Goal: Navigation & Orientation: Find specific page/section

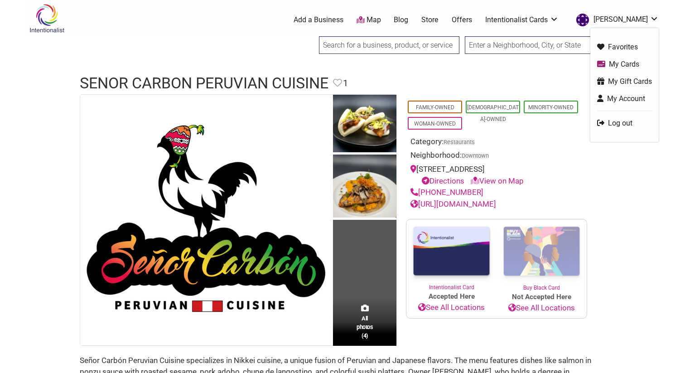
click at [611, 14] on link "[PERSON_NAME]" at bounding box center [615, 20] width 87 height 16
click at [621, 65] on link "My Cards" at bounding box center [624, 64] width 55 height 10
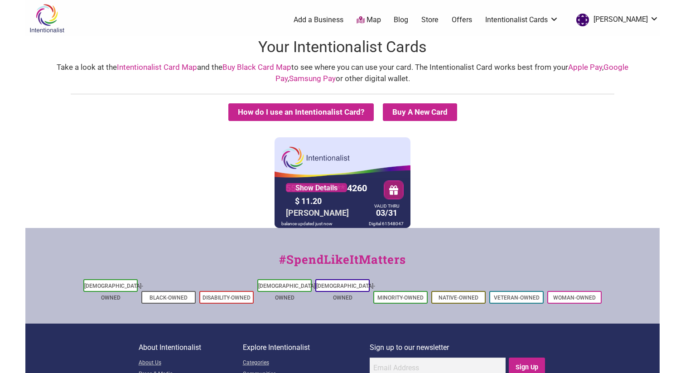
click at [381, 15] on link "Map" at bounding box center [369, 20] width 24 height 10
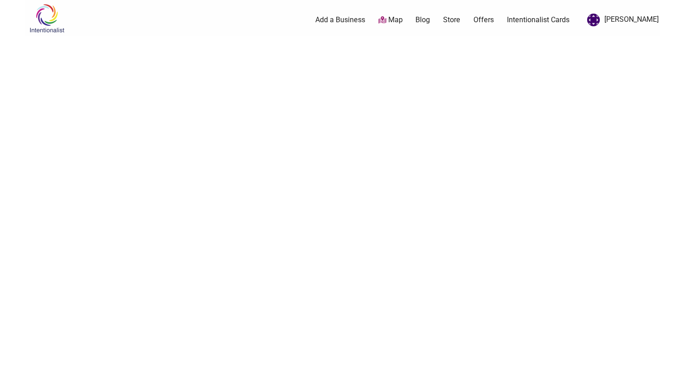
click at [403, 19] on link "Map" at bounding box center [390, 20] width 24 height 10
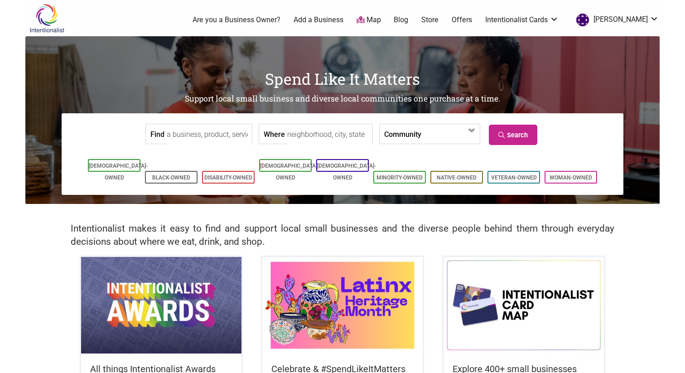
click at [193, 137] on input "Find" at bounding box center [208, 134] width 83 height 20
paste input "[PERSON_NAME] bakery"
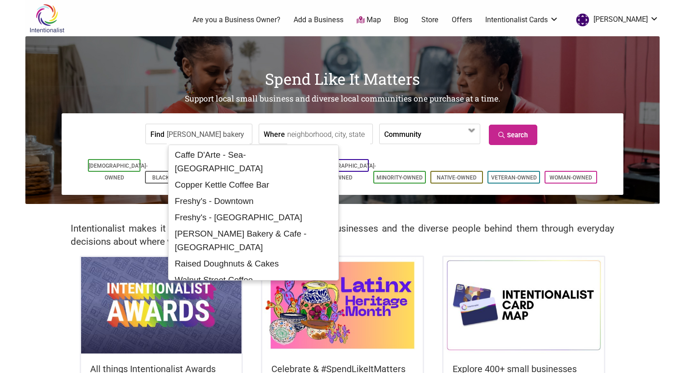
type input "[PERSON_NAME] bakery"
click at [502, 141] on link "Search" at bounding box center [513, 135] width 49 height 20
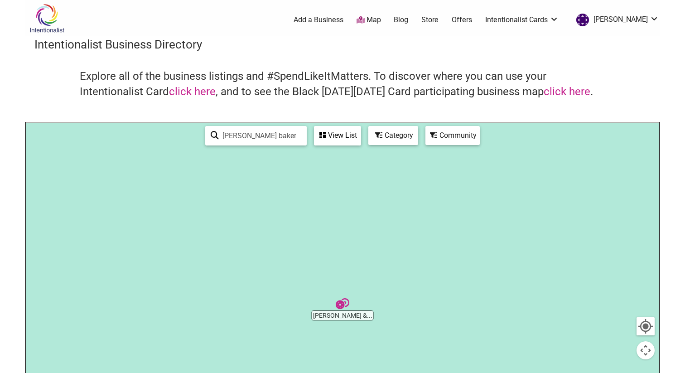
click at [251, 133] on input "macrina bakery" at bounding box center [260, 136] width 82 height 18
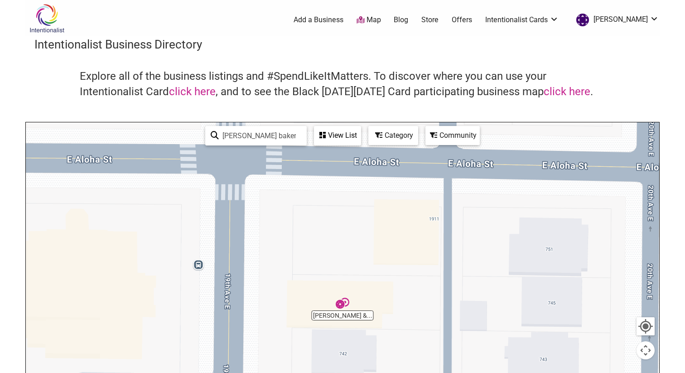
click at [344, 312] on div at bounding box center [343, 298] width 634 height 353
click at [343, 306] on img "Macrina Bakery & Cafe" at bounding box center [343, 303] width 14 height 14
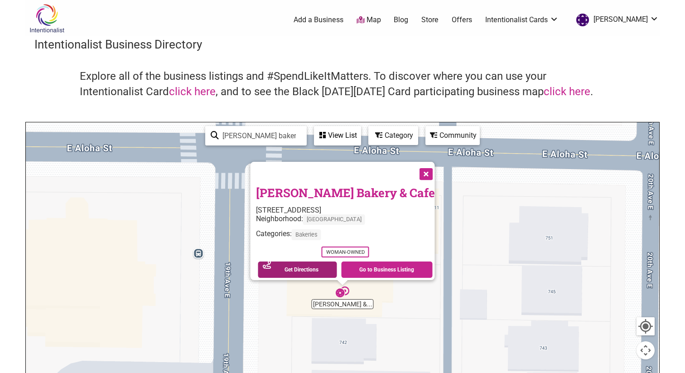
click at [317, 264] on link "Get Directions" at bounding box center [297, 270] width 79 height 16
drag, startPoint x: 277, startPoint y: 138, endPoint x: 268, endPoint y: 121, distance: 19.1
click at [268, 122] on div "← Move left → Move right ↑ Move up ↓ Move down + Zoom in - Zoom out Home Jump l…" at bounding box center [342, 299] width 635 height 354
paste input "Fresh Flours"
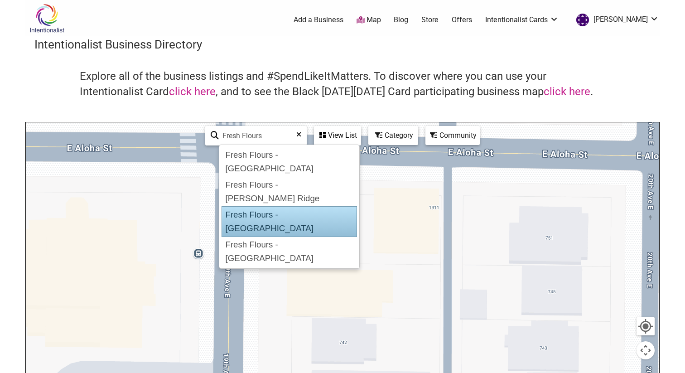
click at [294, 206] on div "Fresh Flours - South Lake Union" at bounding box center [290, 221] width 136 height 31
type input "Fresh Flours - South Lake Union"
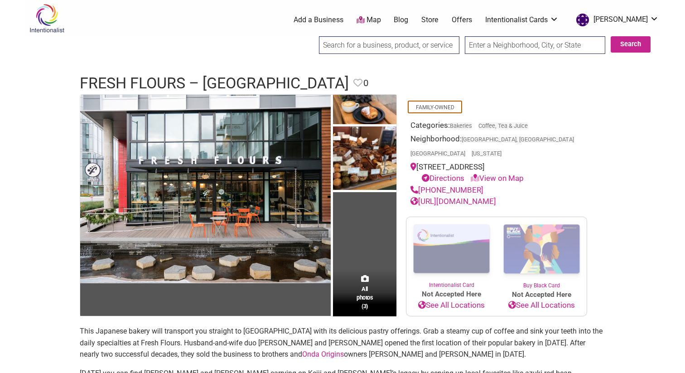
click at [437, 41] on input "search" at bounding box center [389, 45] width 141 height 18
paste input "doce donut"
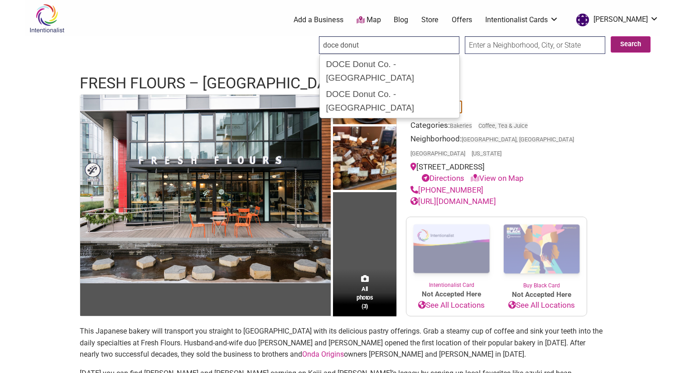
type input "doce donut"
click at [631, 44] on button "Search" at bounding box center [631, 44] width 40 height 16
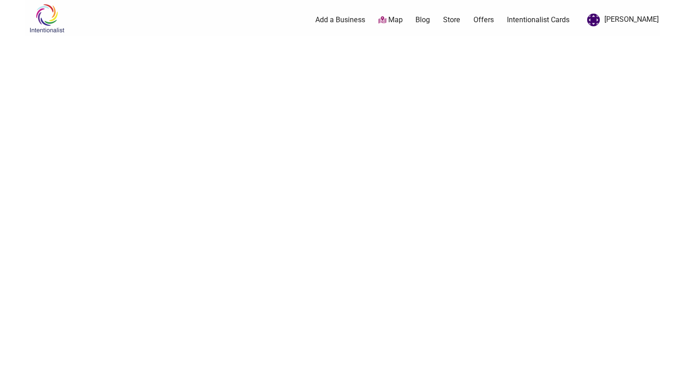
click at [29, 2] on div "Intentionalist Spend like it matters" at bounding box center [64, 18] width 78 height 36
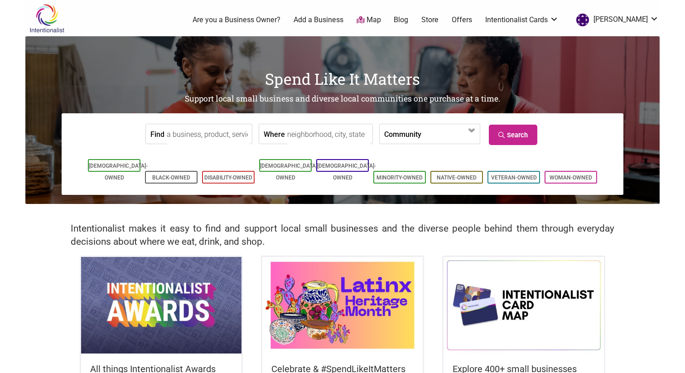
click at [196, 142] on input "Find" at bounding box center [208, 134] width 83 height 20
paste input "doce donut"
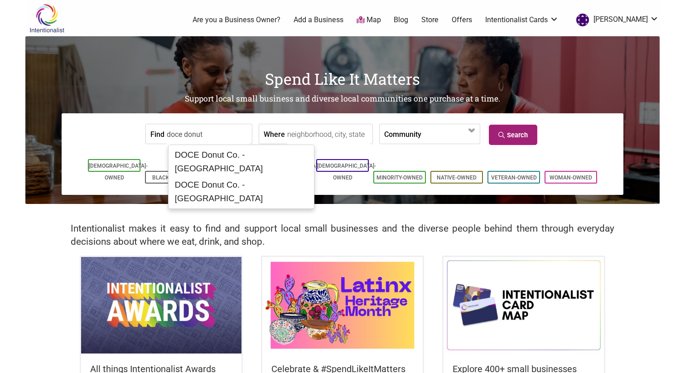
type input "doce donut"
click at [489, 133] on link "Search" at bounding box center [513, 135] width 49 height 20
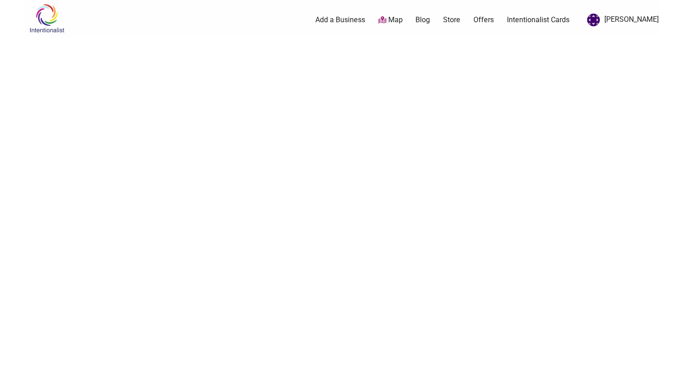
click at [403, 18] on link "Map" at bounding box center [390, 20] width 24 height 10
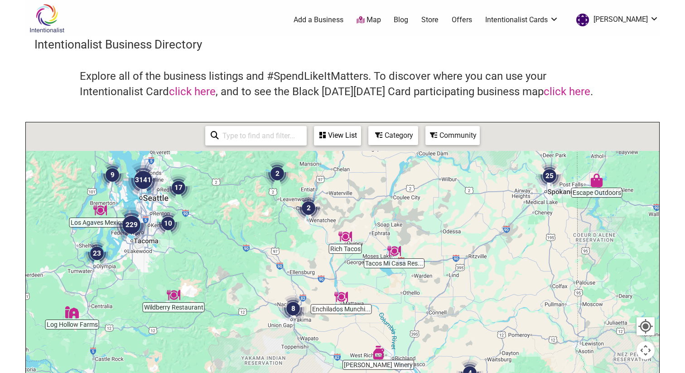
drag, startPoint x: 318, startPoint y: 194, endPoint x: 377, endPoint y: 261, distance: 89.3
click at [377, 261] on div at bounding box center [343, 298] width 634 height 353
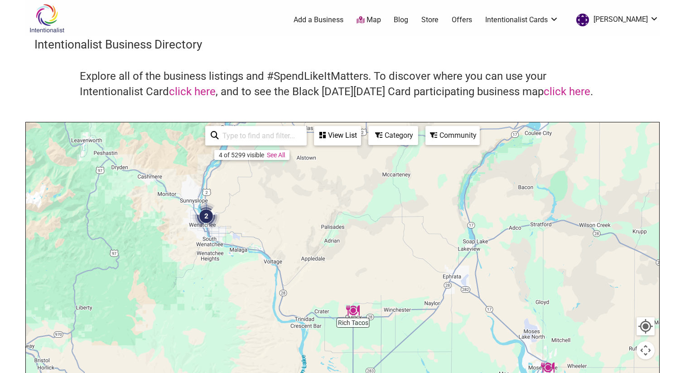
click at [385, 133] on div "Category" at bounding box center [393, 135] width 48 height 17
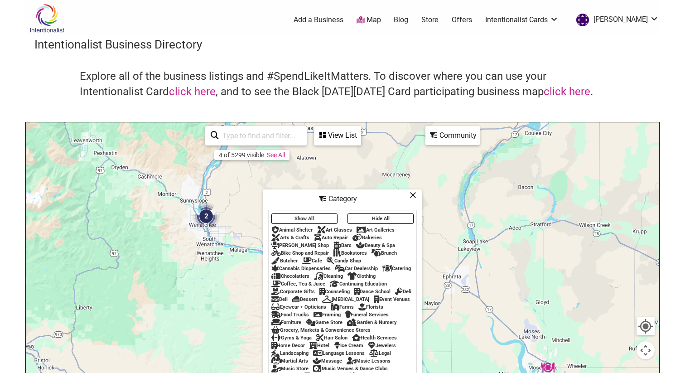
click at [378, 235] on div "Bakeries" at bounding box center [367, 238] width 29 height 6
click at [299, 281] on div "Coffee, Tea & Juice" at bounding box center [299, 284] width 54 height 6
click at [293, 281] on div "Coffee, Tea & Juice" at bounding box center [299, 284] width 54 height 6
click at [411, 195] on icon at bounding box center [413, 195] width 7 height 0
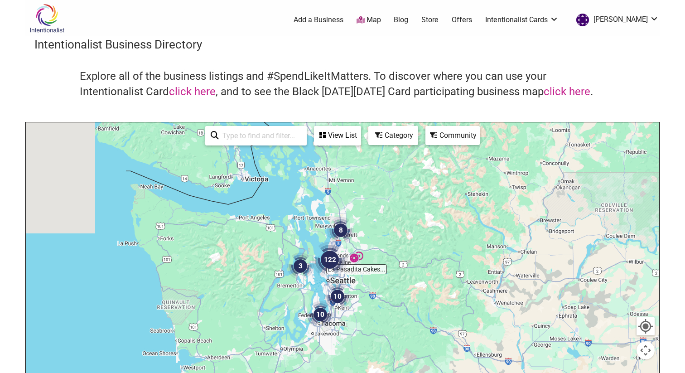
drag, startPoint x: 220, startPoint y: 201, endPoint x: 389, endPoint y: 273, distance: 183.8
click at [389, 273] on div at bounding box center [343, 298] width 634 height 353
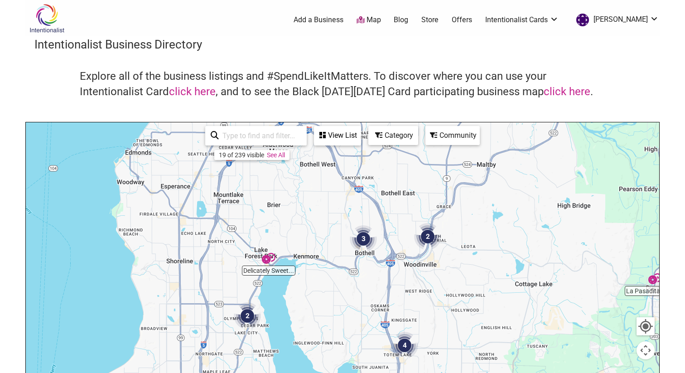
drag, startPoint x: 213, startPoint y: 214, endPoint x: 435, endPoint y: 196, distance: 222.9
click at [435, 196] on div at bounding box center [343, 298] width 634 height 353
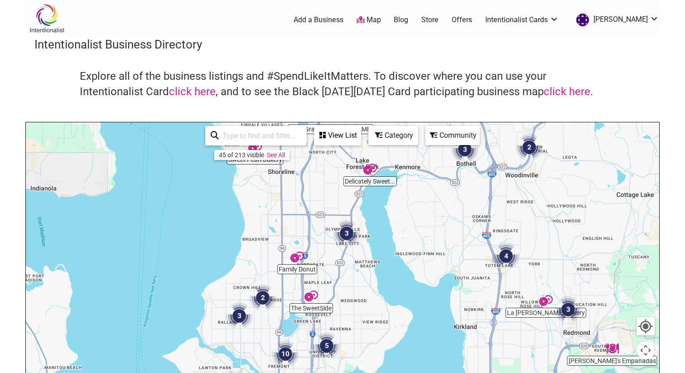
drag, startPoint x: 308, startPoint y: 222, endPoint x: 398, endPoint y: 118, distance: 137.9
click at [398, 118] on div "Intentionalist Business Directory Explore all of the business listings and #Spe…" at bounding box center [342, 255] width 635 height 439
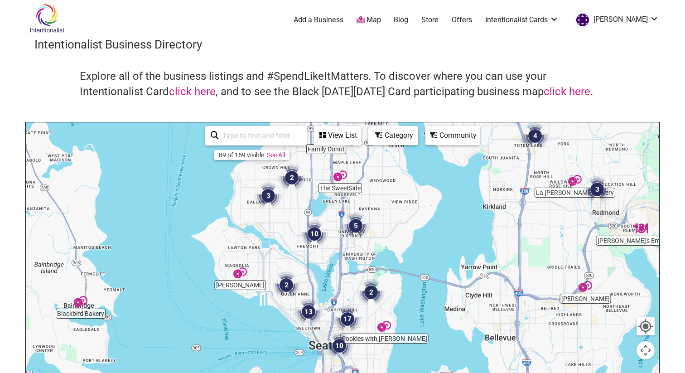
drag, startPoint x: 338, startPoint y: 300, endPoint x: 364, endPoint y: 185, distance: 117.1
click at [364, 185] on div at bounding box center [343, 298] width 634 height 353
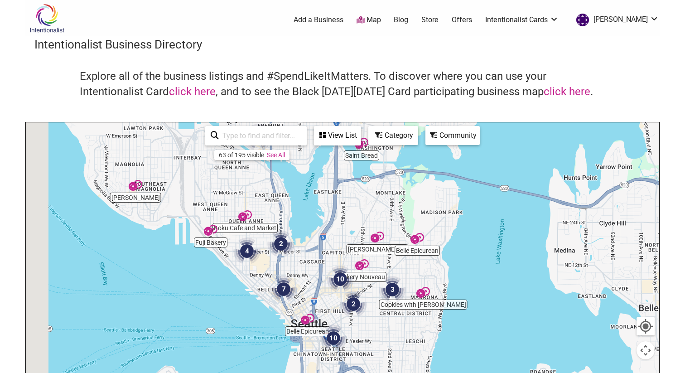
drag, startPoint x: 356, startPoint y: 281, endPoint x: 404, endPoint y: 199, distance: 94.5
click at [405, 199] on div at bounding box center [343, 298] width 634 height 353
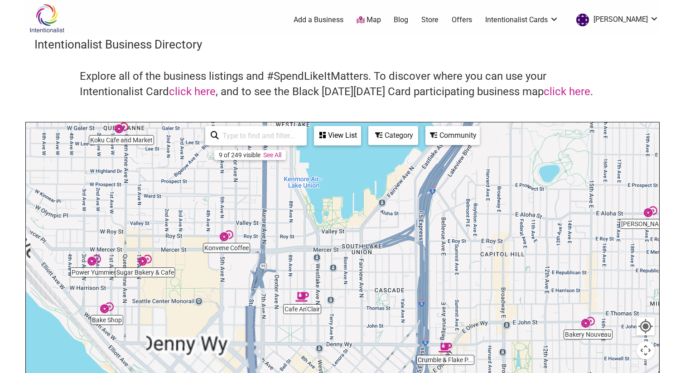
drag, startPoint x: 315, startPoint y: 278, endPoint x: 347, endPoint y: 131, distance: 150.6
click at [347, 131] on div "Macrina Bakery &... Koku Cafe and Market Konvene Coffee Bakery Nouveau Power Yu…" at bounding box center [343, 298] width 634 height 353
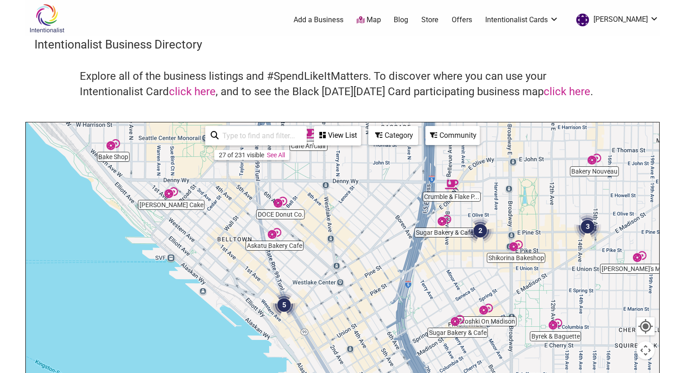
drag, startPoint x: 346, startPoint y: 301, endPoint x: 345, endPoint y: 165, distance: 136.0
click at [345, 165] on div at bounding box center [343, 298] width 634 height 353
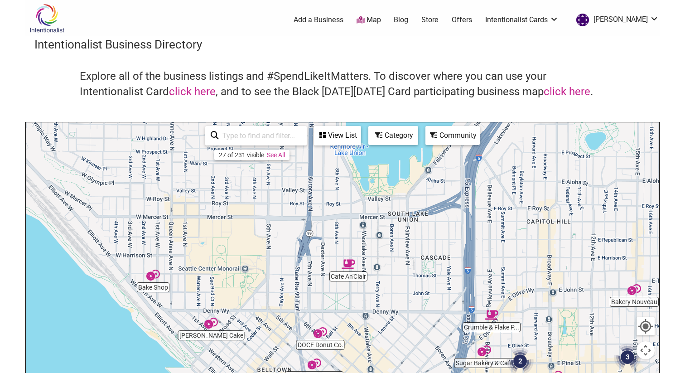
drag, startPoint x: 312, startPoint y: 235, endPoint x: 355, endPoint y: 369, distance: 140.5
click at [355, 369] on div at bounding box center [343, 298] width 634 height 353
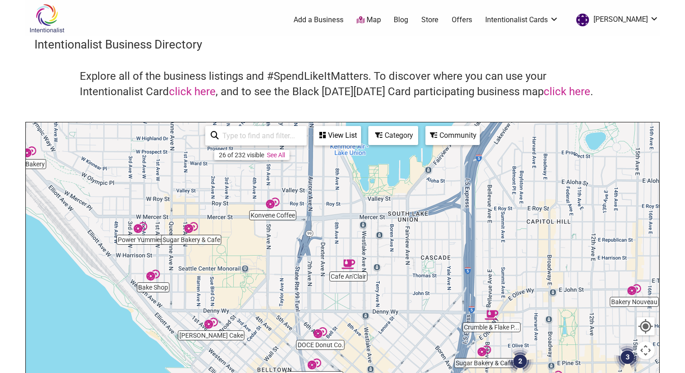
click at [320, 335] on img "DOCE Donut Co." at bounding box center [321, 333] width 14 height 14
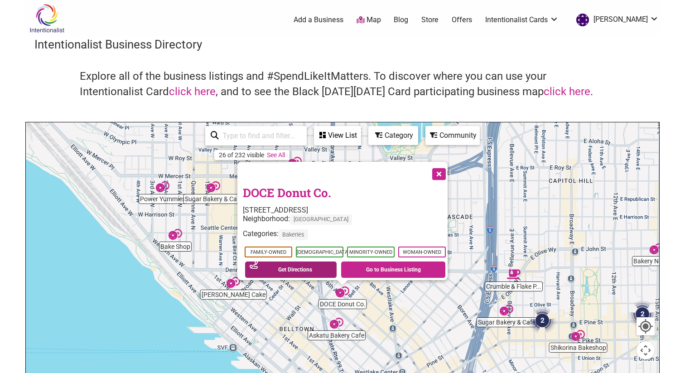
click at [305, 262] on link "Get Directions" at bounding box center [291, 270] width 92 height 16
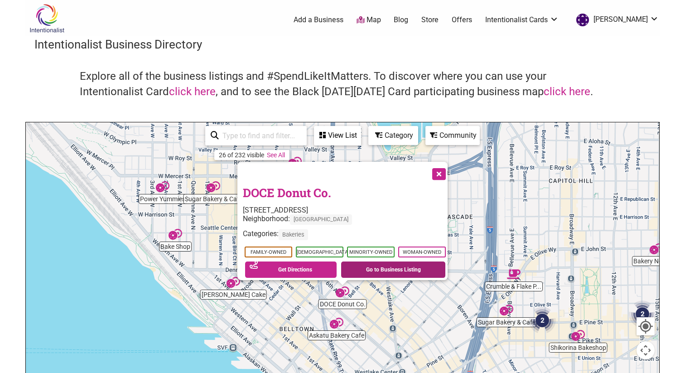
click at [353, 262] on link "Go to Business Listing" at bounding box center [393, 270] width 104 height 16
click at [443, 164] on button "Close" at bounding box center [438, 173] width 23 height 23
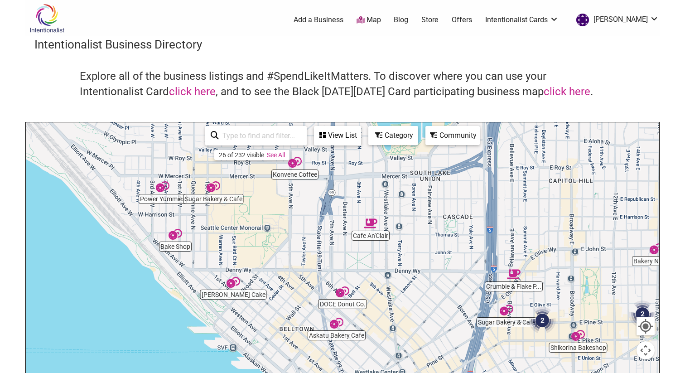
click at [339, 326] on img "Askatu Bakery Cafe" at bounding box center [337, 323] width 14 height 14
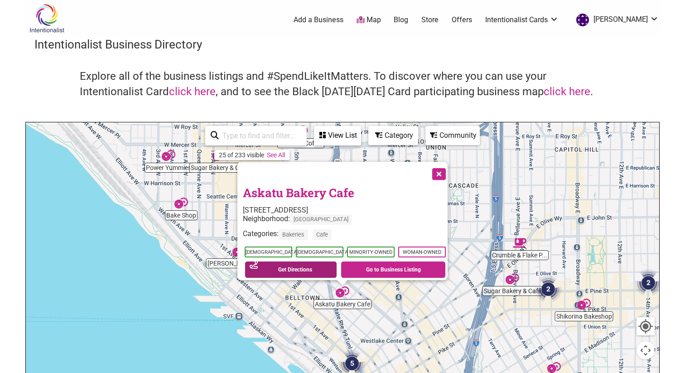
click at [324, 263] on link "Get Directions" at bounding box center [291, 270] width 92 height 16
click at [288, 188] on link "Askatu Bakery Cafe" at bounding box center [299, 192] width 112 height 15
click at [447, 170] on button "Close" at bounding box center [438, 173] width 23 height 23
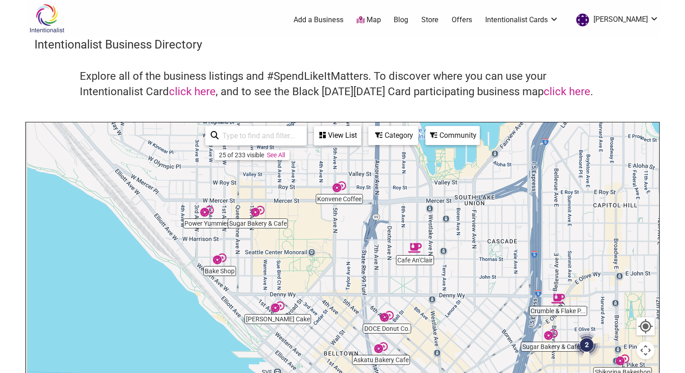
drag, startPoint x: 307, startPoint y: 217, endPoint x: 345, endPoint y: 274, distance: 67.8
click at [345, 274] on div "To navigate, press the arrow keys." at bounding box center [343, 298] width 634 height 353
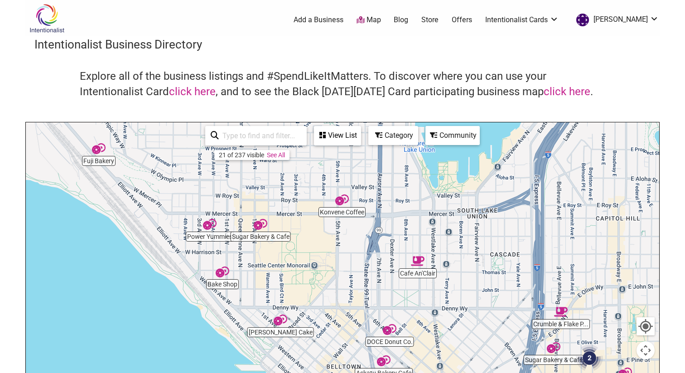
drag, startPoint x: 352, startPoint y: 224, endPoint x: 356, endPoint y: 238, distance: 13.8
click at [356, 238] on div "To navigate, press the arrow keys." at bounding box center [343, 298] width 634 height 353
click at [280, 319] on img "Morfey's Cake" at bounding box center [281, 320] width 14 height 14
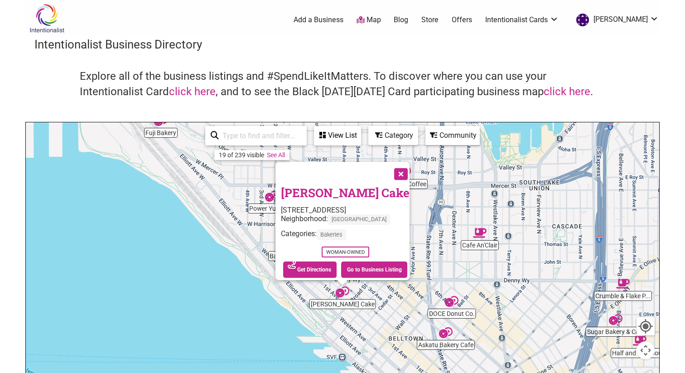
click at [323, 191] on link "Morfey's Cake" at bounding box center [345, 192] width 129 height 15
drag, startPoint x: 470, startPoint y: 203, endPoint x: 460, endPoint y: 197, distance: 11.6
click at [461, 197] on div "To navigate, press the arrow keys. Morfey's Cake 2914 1st Ave, Seattle, WA 9812…" at bounding box center [343, 298] width 634 height 353
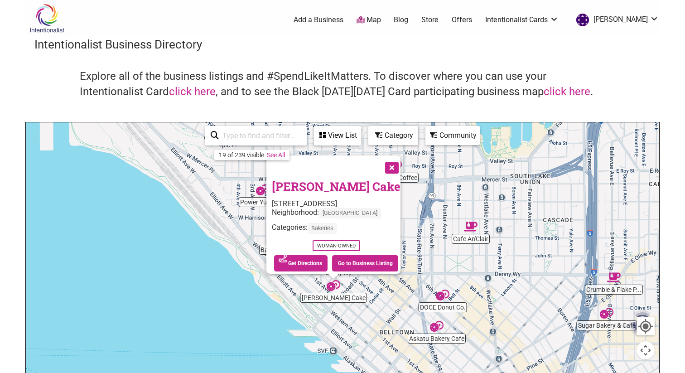
click at [450, 300] on div "To navigate, press the arrow keys. Morfey's Cake 2914 1st Ave, Seattle, WA 9812…" at bounding box center [343, 298] width 634 height 353
click at [442, 297] on img "DOCE Donut Co." at bounding box center [443, 295] width 14 height 14
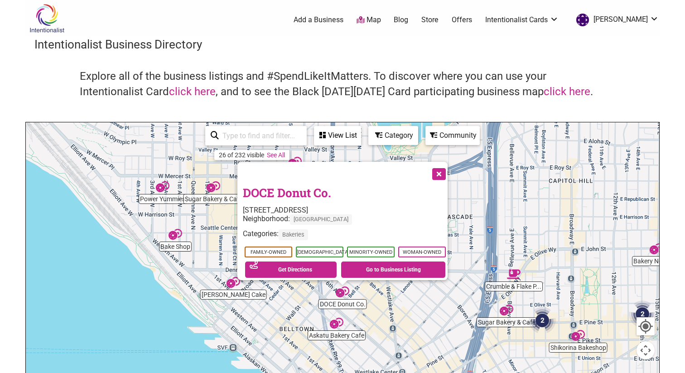
click at [312, 189] on link "DOCE Donut Co." at bounding box center [287, 192] width 88 height 15
click at [181, 290] on div "To navigate, press the arrow keys. DOCE Donut Co. 2305 6th Ave, Seattle, WA 981…" at bounding box center [343, 298] width 634 height 353
click at [440, 166] on button "Close" at bounding box center [438, 173] width 23 height 23
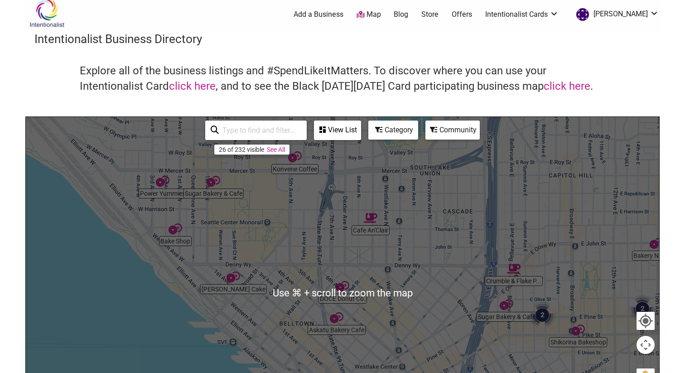
scroll to position [4, 0]
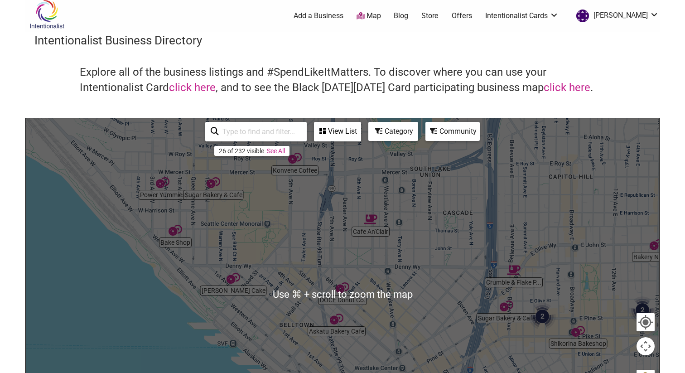
click at [354, 189] on div "To navigate, press the arrow keys." at bounding box center [343, 294] width 634 height 353
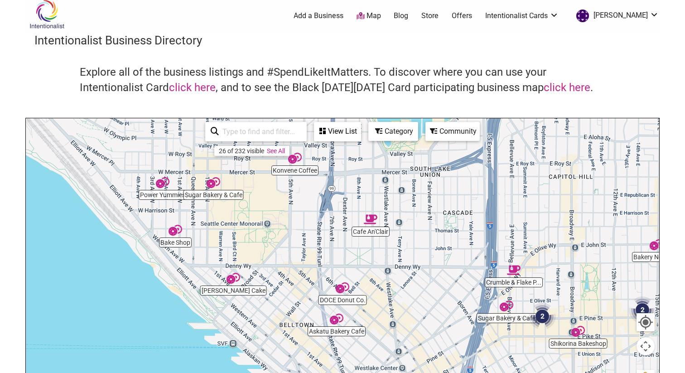
click at [351, 292] on div "To navigate, press the arrow keys." at bounding box center [343, 294] width 634 height 353
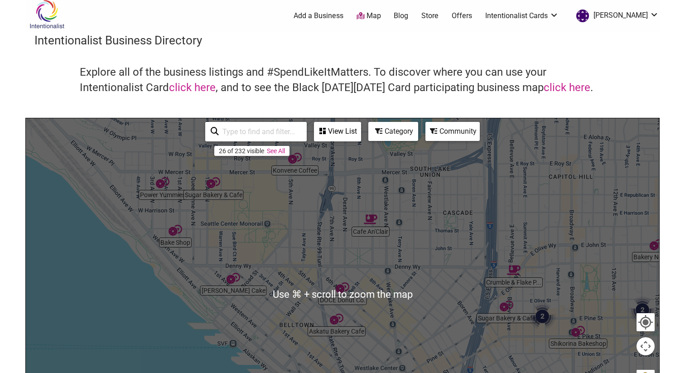
scroll to position [0, 0]
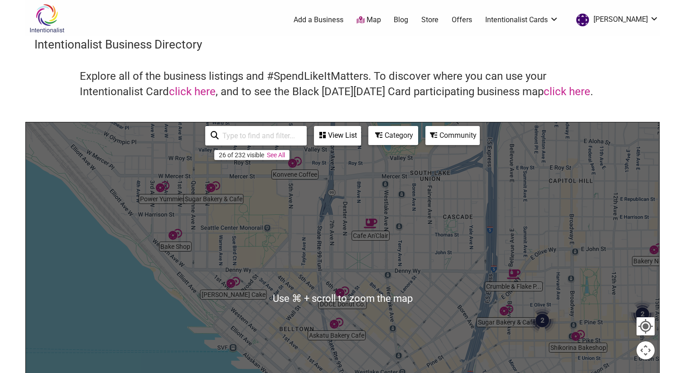
click at [301, 171] on div "To navigate, press the arrow keys." at bounding box center [343, 298] width 634 height 353
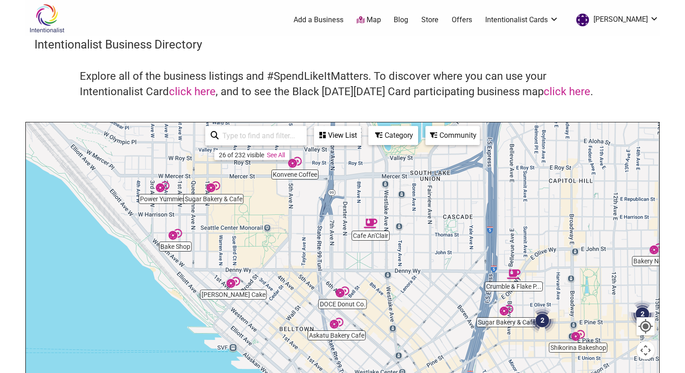
click at [297, 161] on img "Konvene Coffee" at bounding box center [295, 162] width 14 height 14
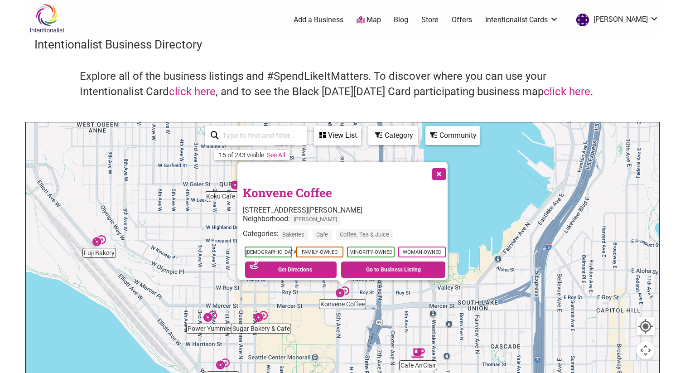
click at [446, 169] on button "Close" at bounding box center [438, 173] width 23 height 23
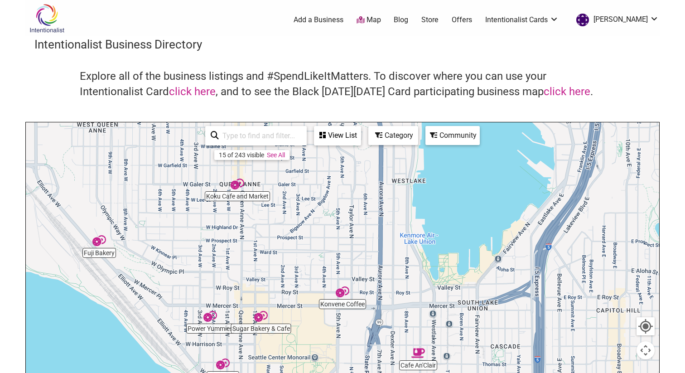
click at [336, 293] on img "Konvene Coffee" at bounding box center [343, 292] width 14 height 14
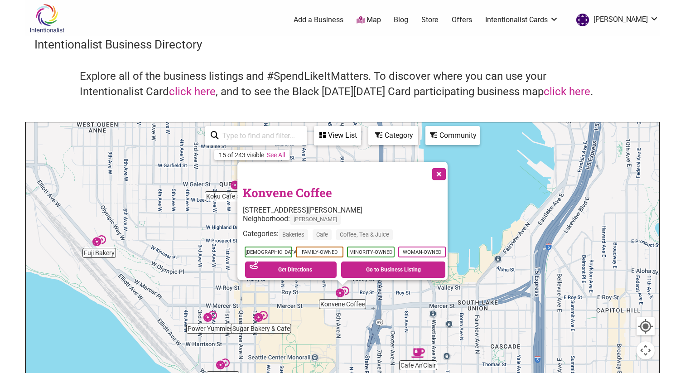
click at [301, 185] on link "Konvene Coffee" at bounding box center [287, 192] width 89 height 15
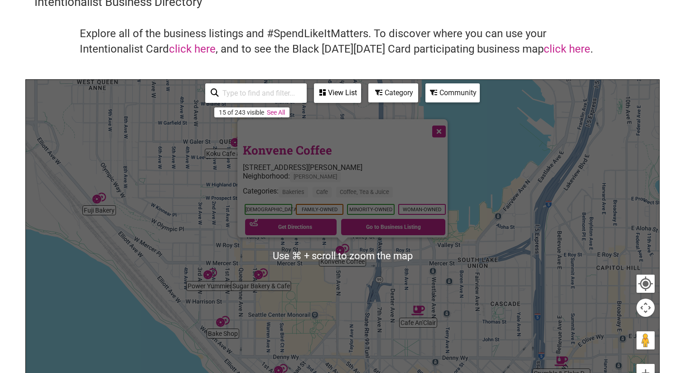
scroll to position [44, 0]
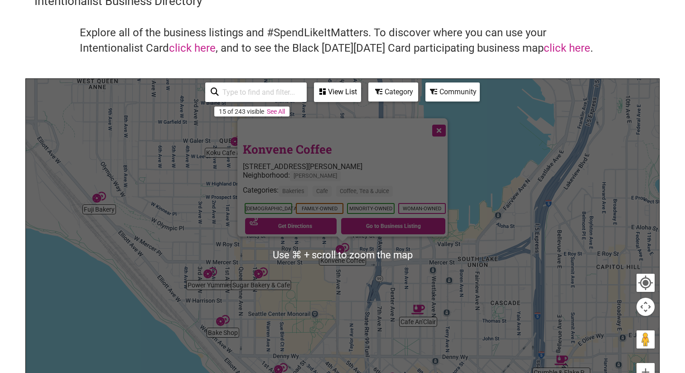
click at [213, 277] on img "Power Yummies" at bounding box center [211, 273] width 14 height 14
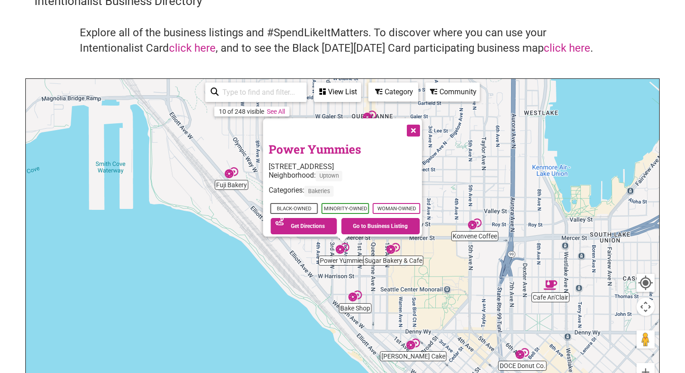
click at [338, 144] on link "Power Yummies" at bounding box center [315, 148] width 92 height 15
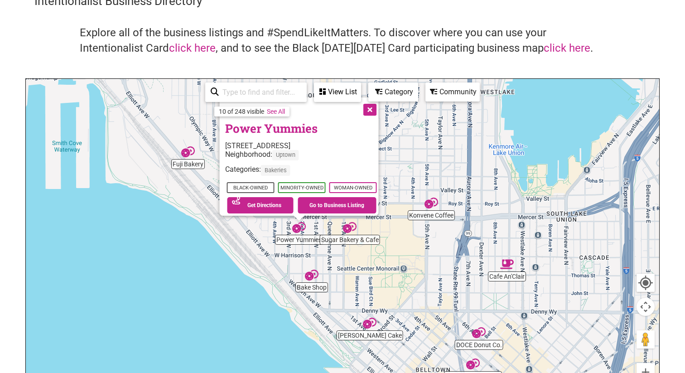
drag, startPoint x: 354, startPoint y: 301, endPoint x: 267, endPoint y: 267, distance: 92.8
click at [305, 268] on img "Bake Shop" at bounding box center [312, 275] width 14 height 14
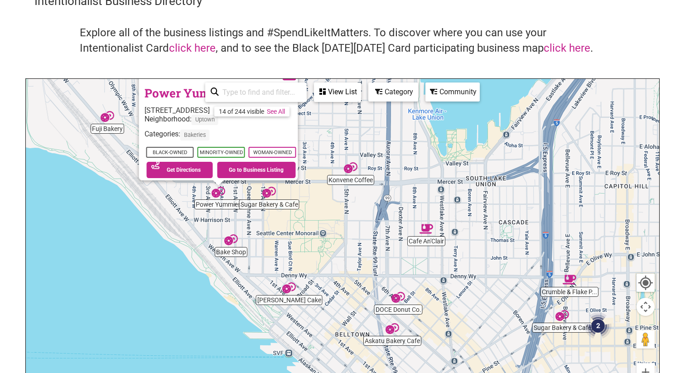
drag, startPoint x: 381, startPoint y: 305, endPoint x: 348, endPoint y: 253, distance: 61.6
click at [348, 254] on div "To navigate, press the arrow keys. Power Yummies 501 2nd Ave W, Seattle, WA 981…" at bounding box center [343, 255] width 634 height 353
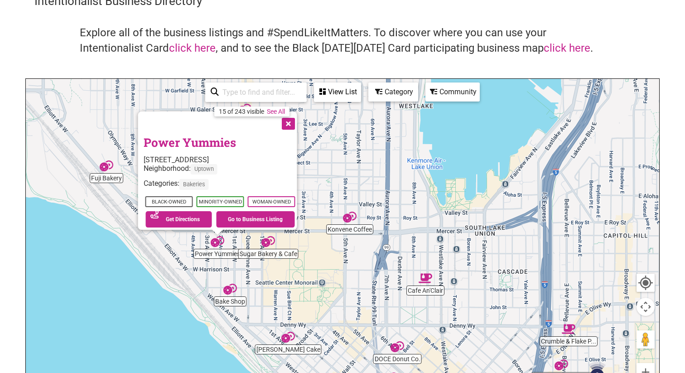
click at [427, 277] on img "Cafe An'Clair" at bounding box center [426, 279] width 14 height 14
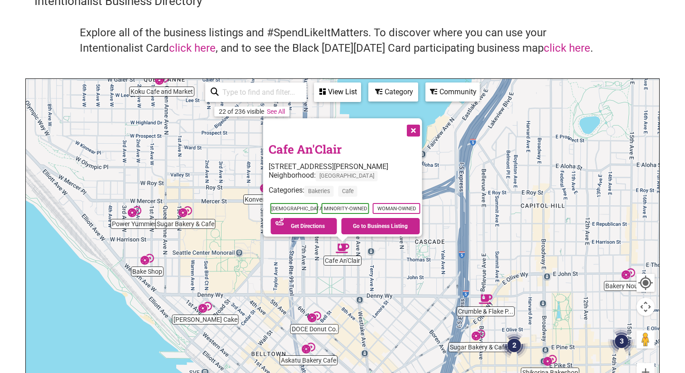
click at [299, 144] on link "Cafe An'Clair" at bounding box center [305, 148] width 73 height 15
click at [415, 124] on button "Close" at bounding box center [413, 129] width 23 height 23
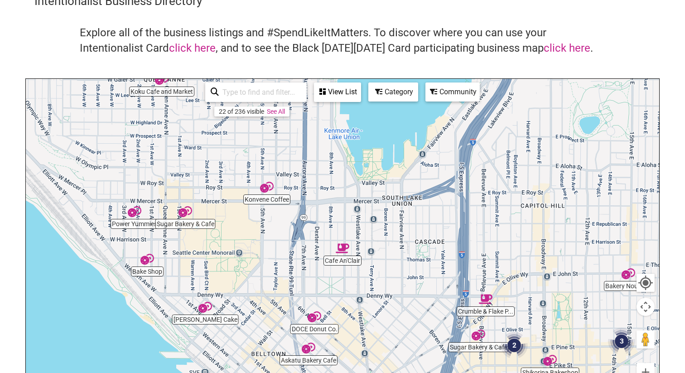
drag, startPoint x: 363, startPoint y: 232, endPoint x: 361, endPoint y: 195, distance: 36.8
click at [361, 195] on div "To navigate, press the arrow keys." at bounding box center [343, 255] width 634 height 353
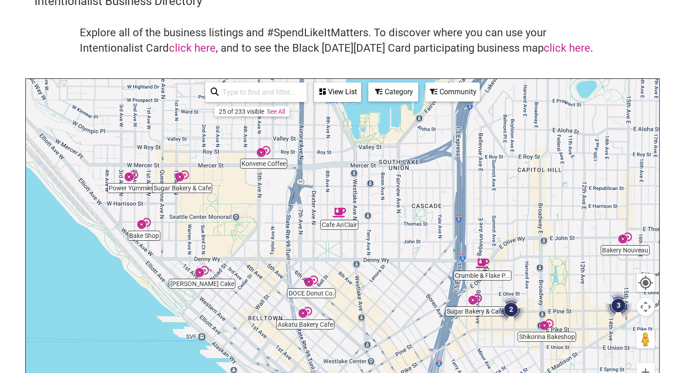
click at [267, 154] on img "Konvene Coffee" at bounding box center [264, 152] width 14 height 14
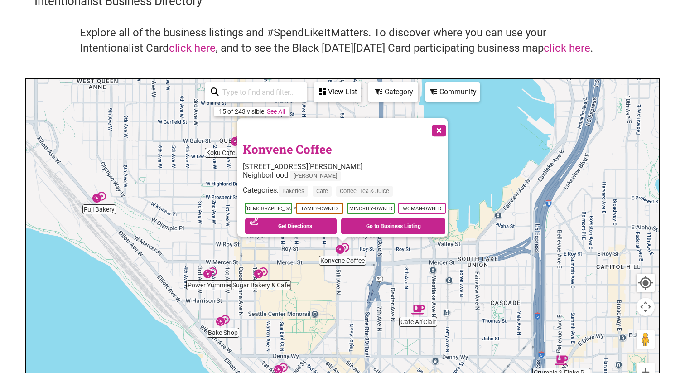
click at [295, 146] on link "Konvene Coffee" at bounding box center [287, 148] width 89 height 15
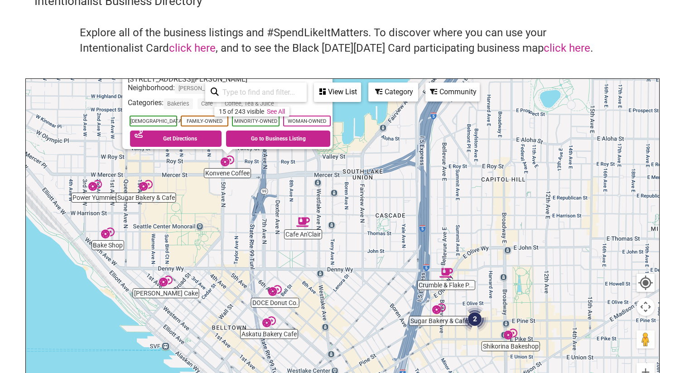
drag, startPoint x: 551, startPoint y: 175, endPoint x: 427, endPoint y: 85, distance: 152.9
click at [427, 85] on div "Koku Cafe and Market Konvene Coffee Fuji Bakery Askatu Bakery Cafe Power Yummie…" at bounding box center [343, 255] width 634 height 353
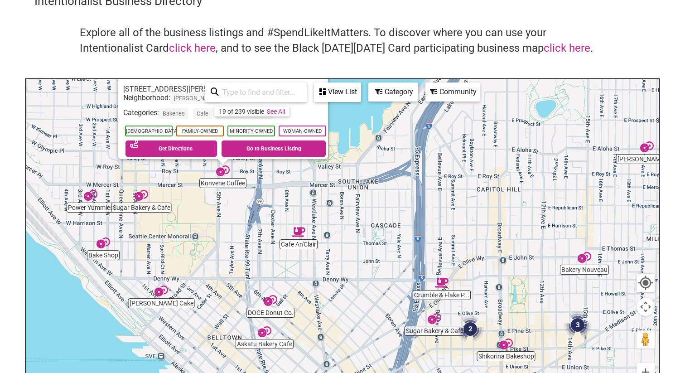
drag, startPoint x: 437, startPoint y: 215, endPoint x: 439, endPoint y: 142, distance: 73.0
click at [439, 142] on div "To navigate, press the arrow keys. Konvene Coffee 500 Mercer St Floor 2, Seattl…" at bounding box center [343, 255] width 634 height 353
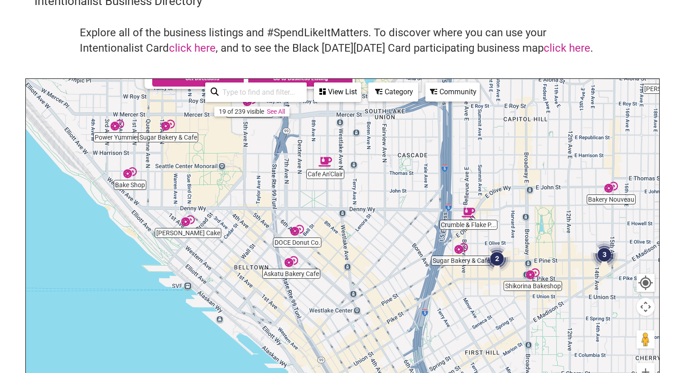
drag, startPoint x: 471, startPoint y: 255, endPoint x: 498, endPoint y: 110, distance: 147.0
click at [498, 110] on div "To navigate, press the arrow keys. Konvene Coffee 500 Mercer St Floor 2, Seattl…" at bounding box center [343, 255] width 634 height 353
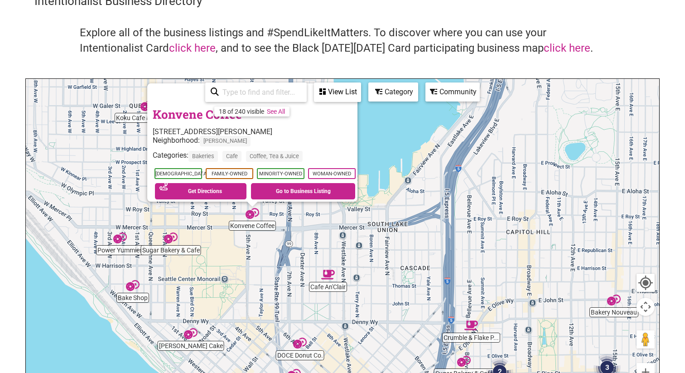
drag, startPoint x: 470, startPoint y: 228, endPoint x: 473, endPoint y: 199, distance: 29.6
click at [473, 199] on div "To navigate, press the arrow keys. Konvene Coffee 500 Mercer St Floor 2, Seattl…" at bounding box center [343, 255] width 634 height 353
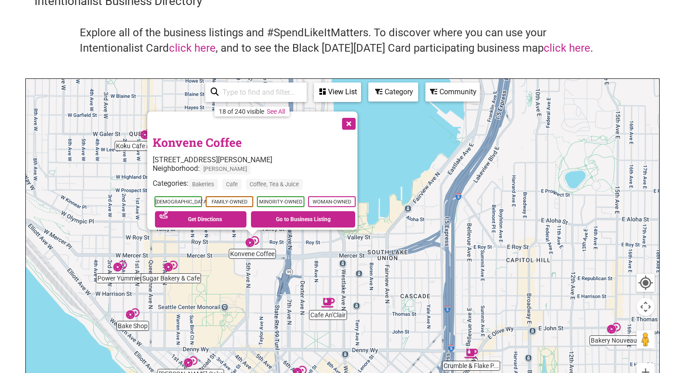
click at [169, 269] on img "Sugar Bakery & Cafe" at bounding box center [171, 266] width 14 height 14
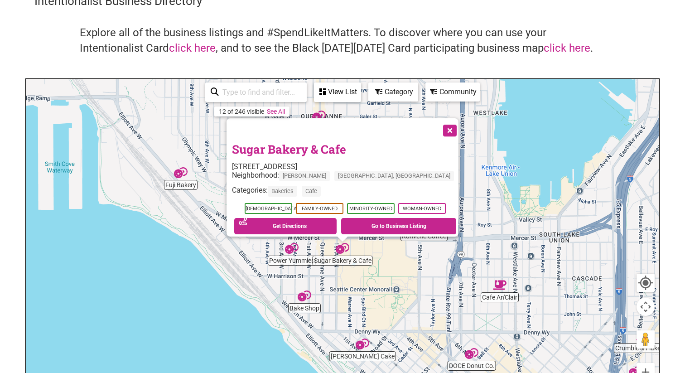
click at [304, 146] on link "Sugar Bakery & Cafe" at bounding box center [289, 148] width 114 height 15
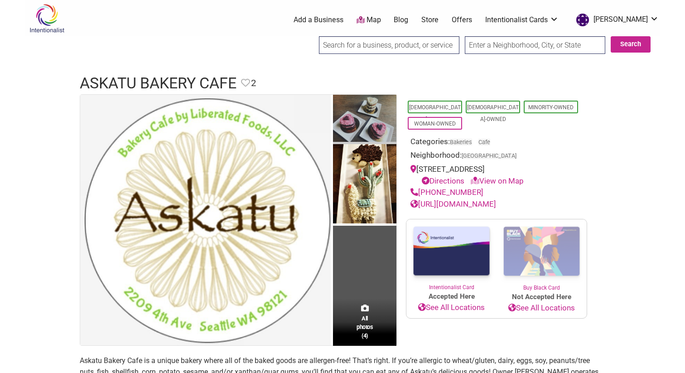
click at [362, 124] on img at bounding box center [364, 120] width 63 height 50
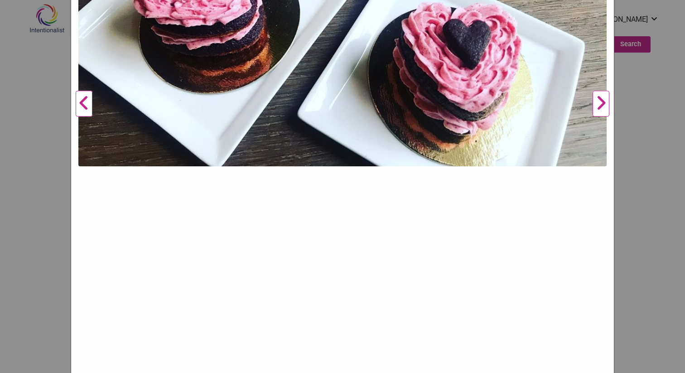
scroll to position [338, 0]
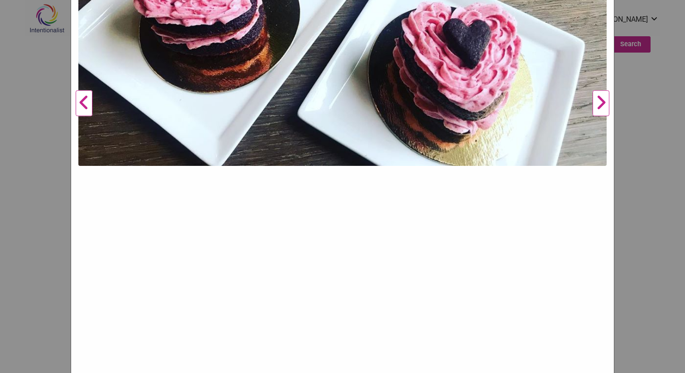
click at [607, 104] on button "Next" at bounding box center [601, 104] width 25 height 668
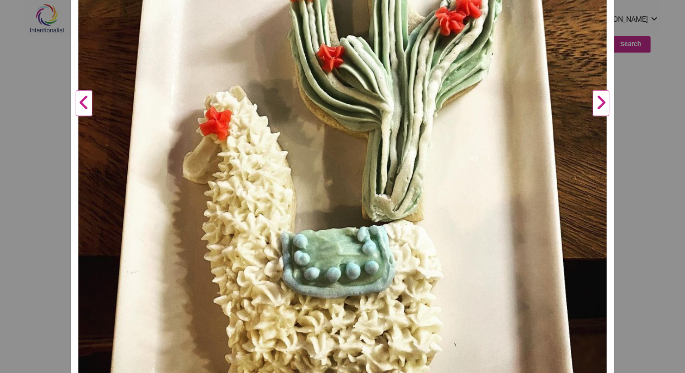
click at [602, 107] on button "Next" at bounding box center [601, 104] width 25 height 668
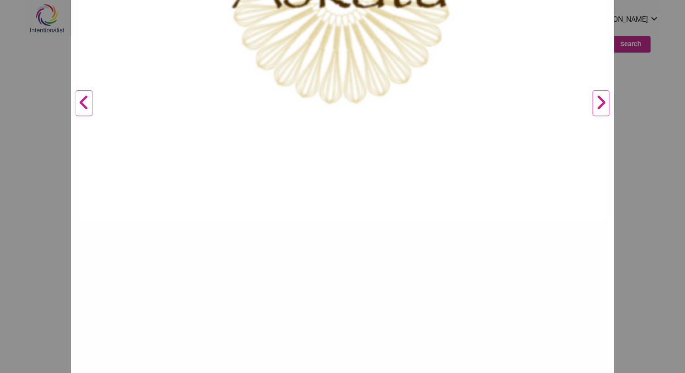
click at [602, 107] on button "Next" at bounding box center [601, 104] width 25 height 668
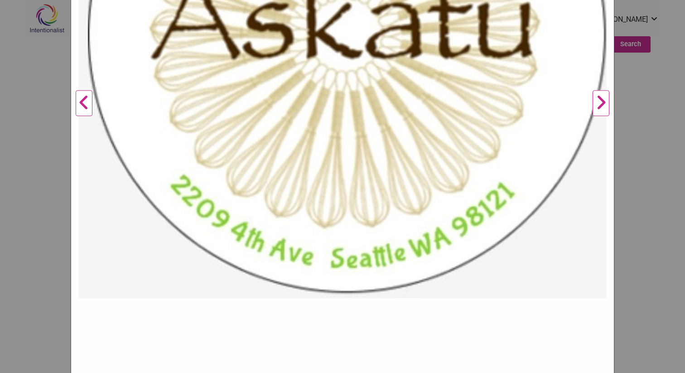
click at [654, 98] on div "Askatu Bakery Cafe Previous Next 1 2 3 4 ×" at bounding box center [342, 186] width 685 height 373
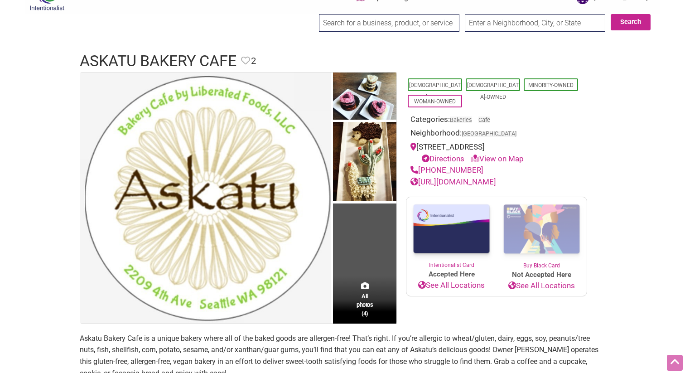
scroll to position [0, 0]
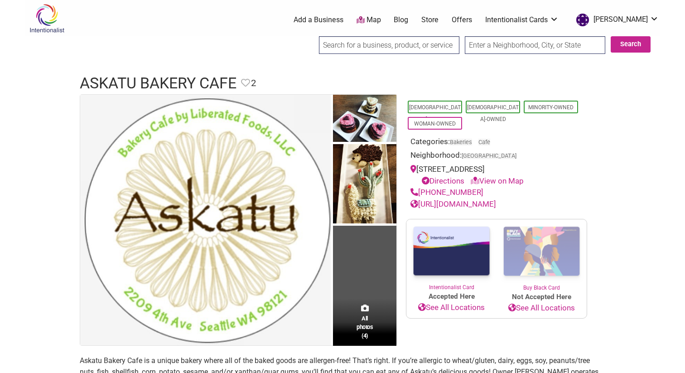
click at [486, 203] on link "http://www.liberatedfoods.com/" at bounding box center [454, 203] width 86 height 9
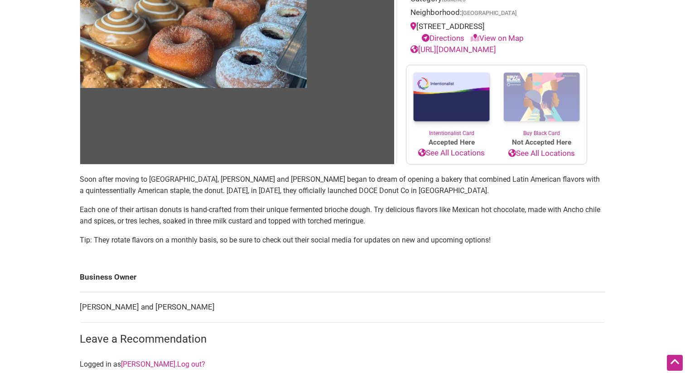
scroll to position [32, 0]
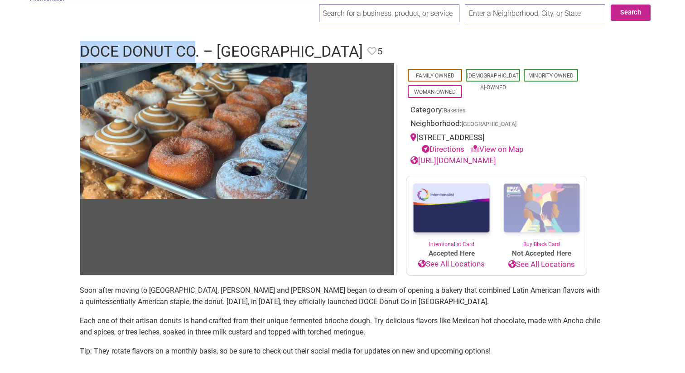
drag, startPoint x: 197, startPoint y: 49, endPoint x: 192, endPoint y: 36, distance: 14.2
copy div "DOCE Donut Co"
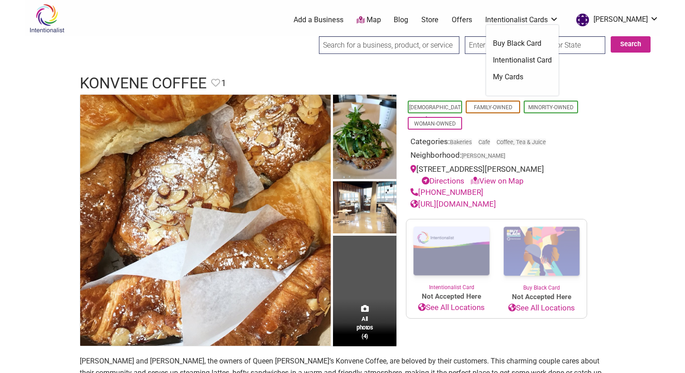
click at [526, 64] on link "Intentionalist Card" at bounding box center [522, 60] width 59 height 10
click at [524, 60] on link "Intentionalist Card" at bounding box center [522, 60] width 59 height 10
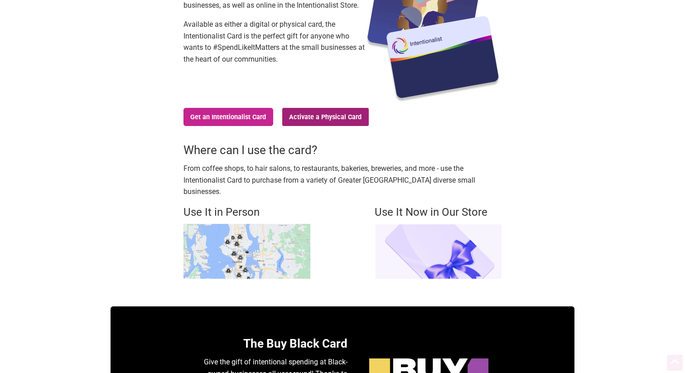
scroll to position [164, 0]
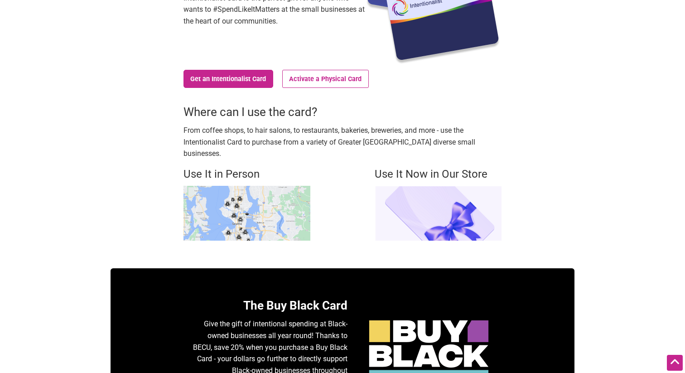
click at [274, 188] on img at bounding box center [247, 213] width 127 height 55
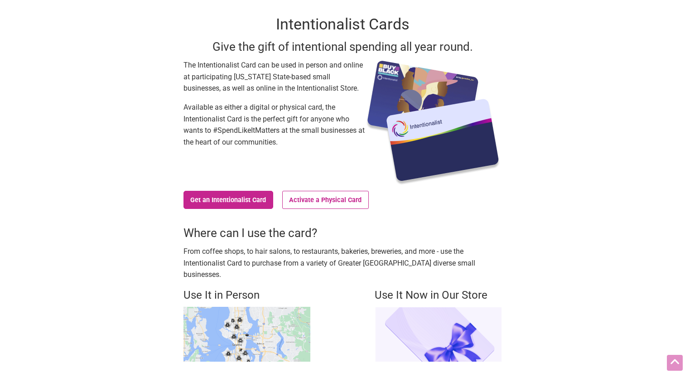
scroll to position [41, 0]
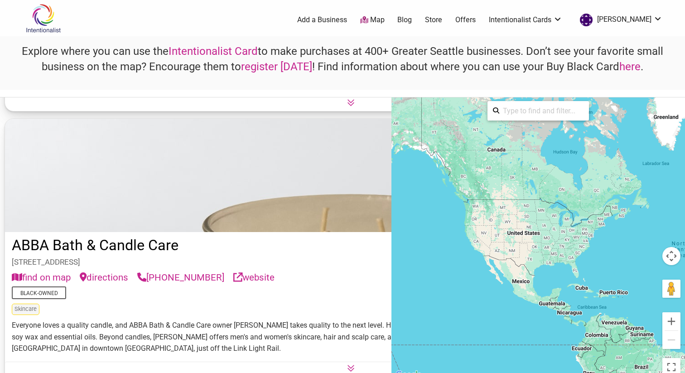
scroll to position [276, 0]
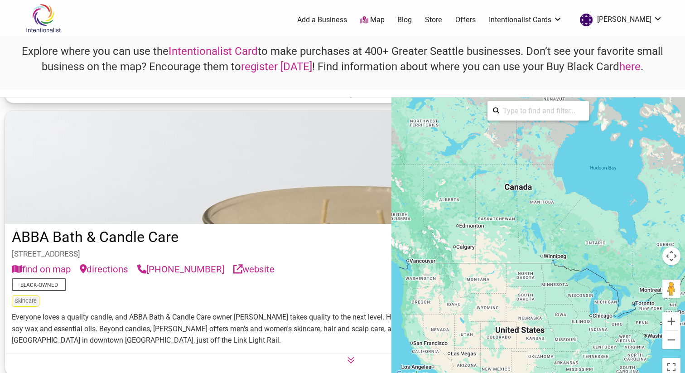
click at [427, 274] on div at bounding box center [539, 238] width 294 height 283
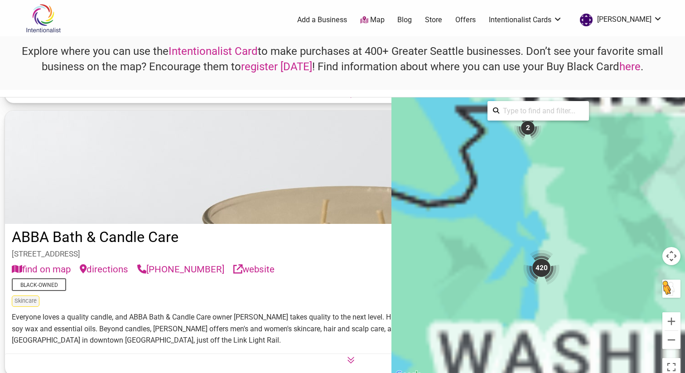
click at [670, 283] on button "Drag Pegman onto the map to open Street View" at bounding box center [672, 289] width 18 height 18
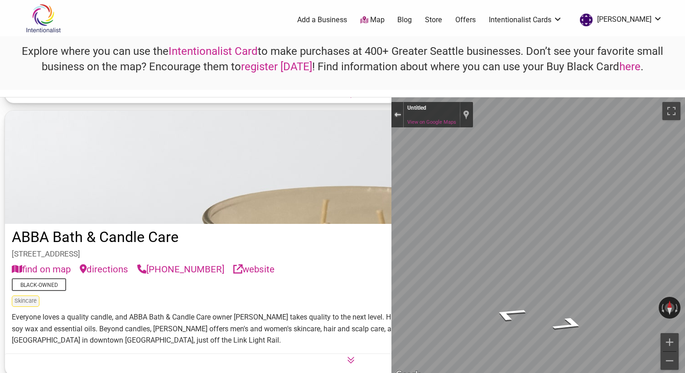
click at [399, 113] on div "Exit the Street View" at bounding box center [397, 114] width 7 height 5
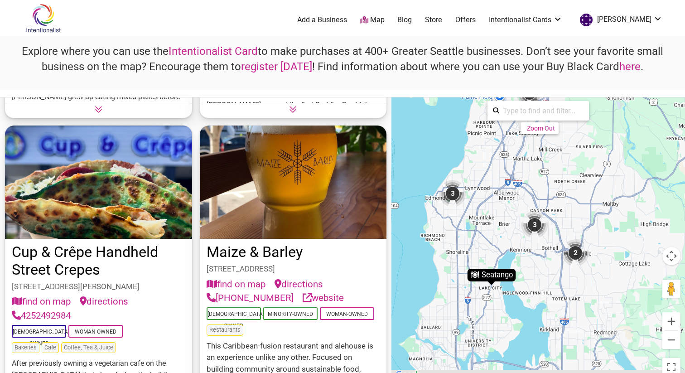
drag, startPoint x: 606, startPoint y: 258, endPoint x: 511, endPoint y: 158, distance: 137.9
click at [508, 160] on div "To activate drag with keyboard, press Alt + Enter. Once in keyboard drag state,…" at bounding box center [539, 238] width 294 height 283
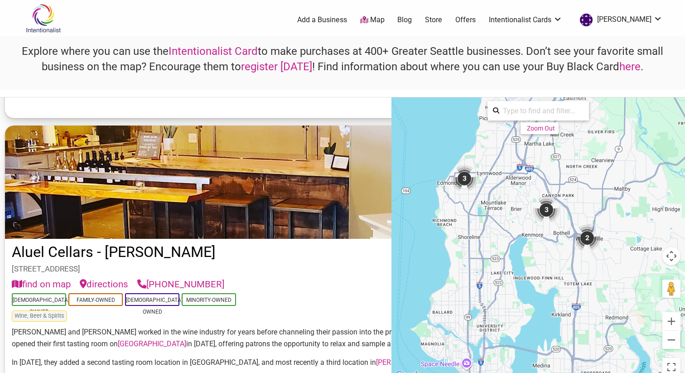
scroll to position [4162, 0]
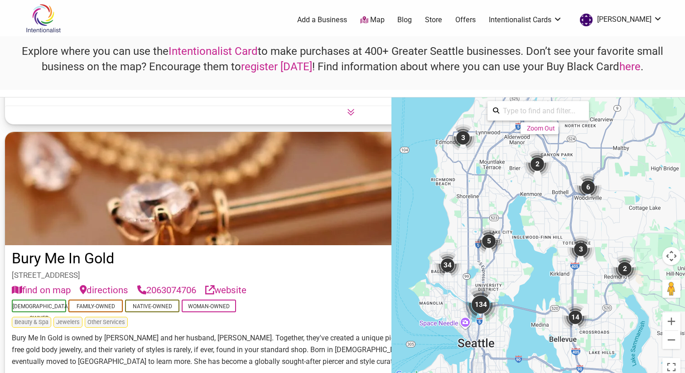
drag, startPoint x: 511, startPoint y: 223, endPoint x: 509, endPoint y: 181, distance: 42.7
click at [509, 181] on div "To activate drag with keyboard, press Alt + Enter. Once in keyboard drag state,…" at bounding box center [539, 238] width 294 height 283
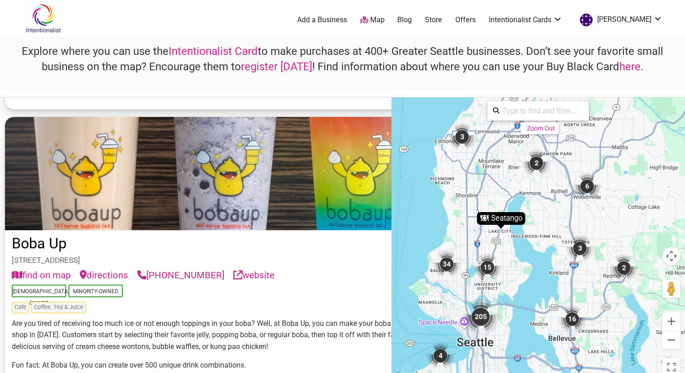
scroll to position [5657, 0]
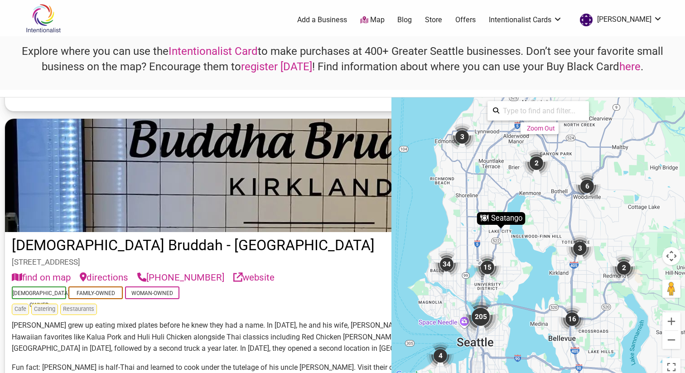
click at [485, 323] on div "205" at bounding box center [481, 317] width 36 height 36
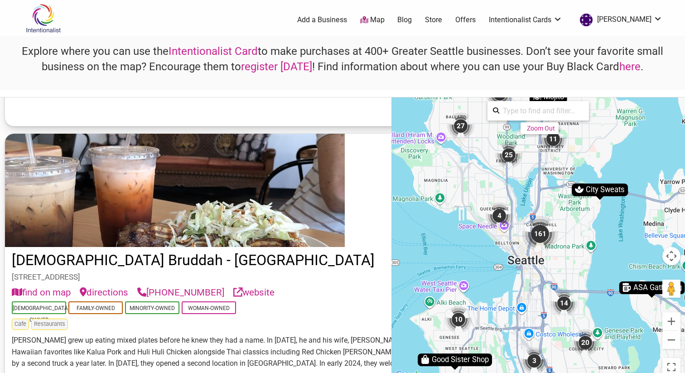
scroll to position [5956, 0]
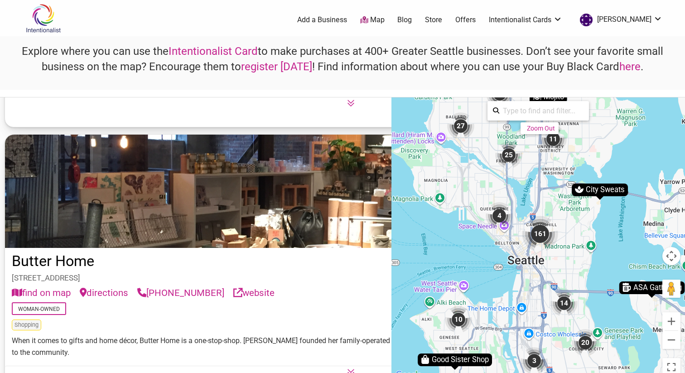
click at [540, 233] on div "161" at bounding box center [540, 234] width 36 height 36
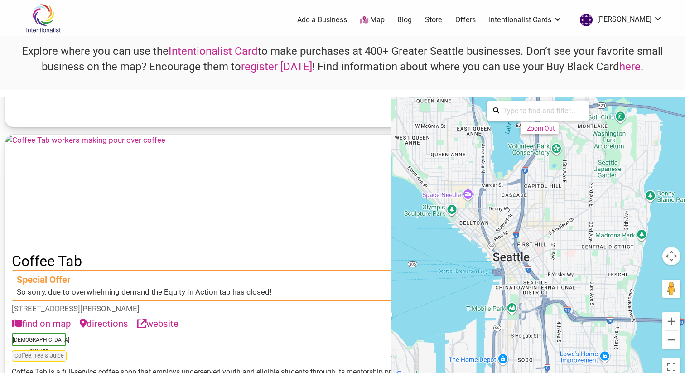
scroll to position [4162, 0]
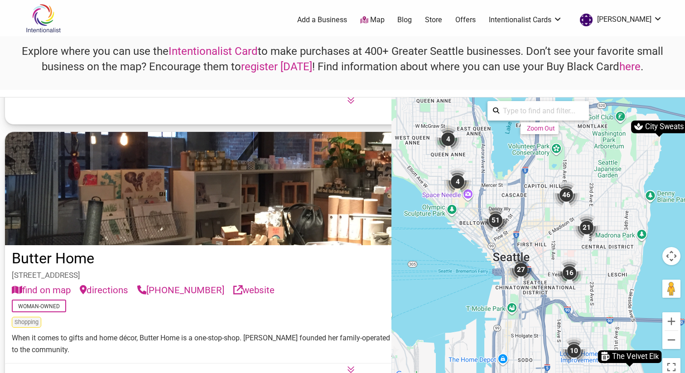
click at [495, 218] on div "51" at bounding box center [495, 220] width 27 height 27
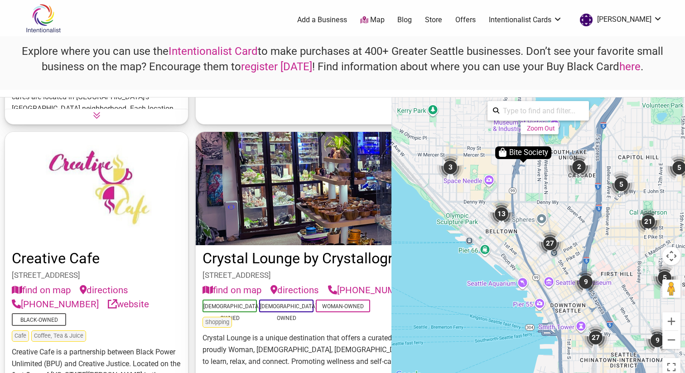
scroll to position [2966, 0]
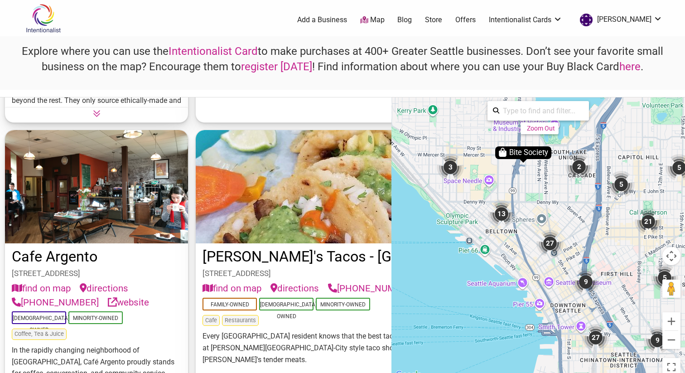
click at [446, 170] on div "3" at bounding box center [450, 167] width 27 height 27
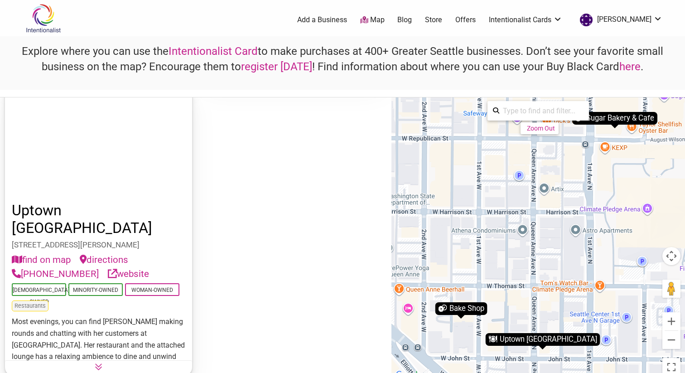
scroll to position [317, 0]
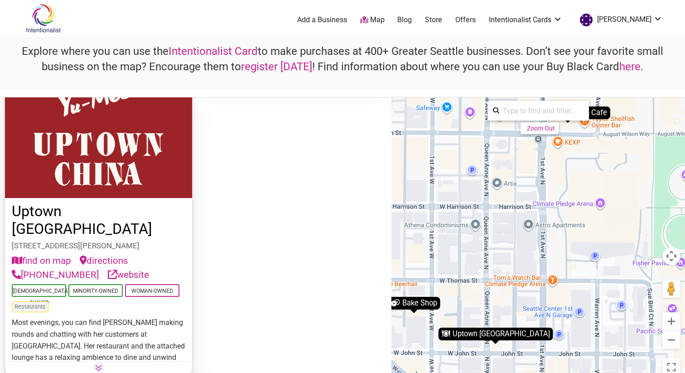
drag, startPoint x: 544, startPoint y: 185, endPoint x: 496, endPoint y: 179, distance: 48.4
click at [496, 180] on div "To navigate, press the arrow keys. To activate drag with keyboard, press Alt + …" at bounding box center [539, 238] width 294 height 283
click at [424, 311] on gmp-advanced-marker "Bake Shop" at bounding box center [414, 307] width 52 height 13
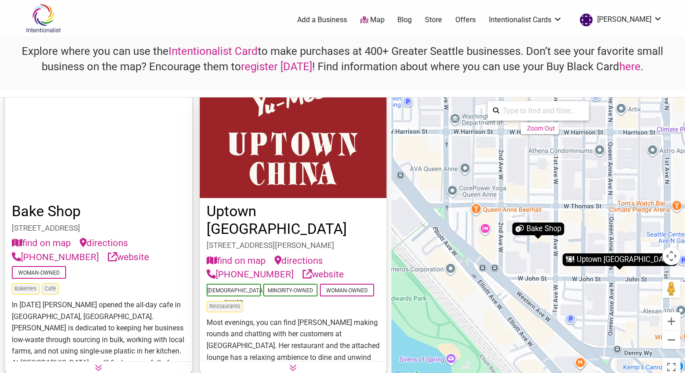
scroll to position [24, 0]
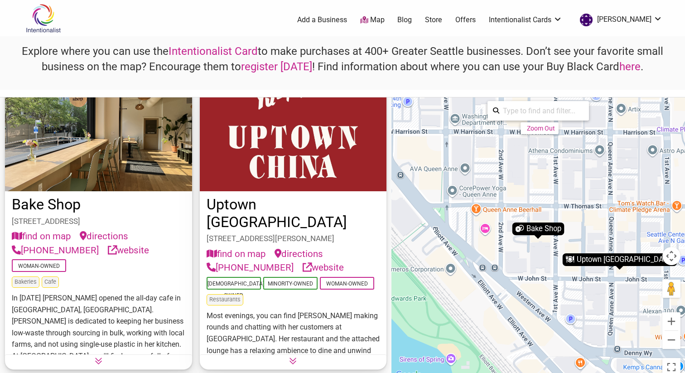
click at [58, 209] on link "Bake Shop" at bounding box center [46, 204] width 69 height 17
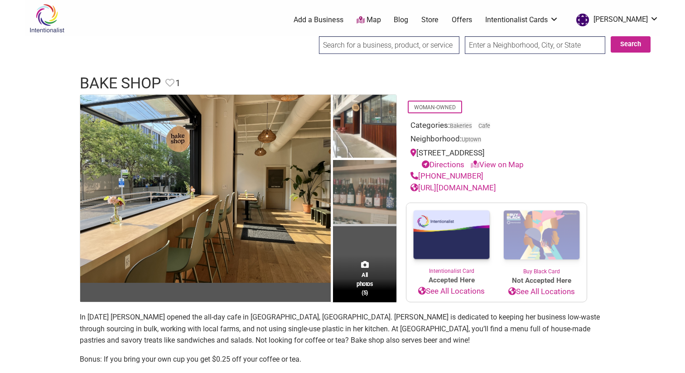
click at [374, 199] on img at bounding box center [364, 193] width 63 height 66
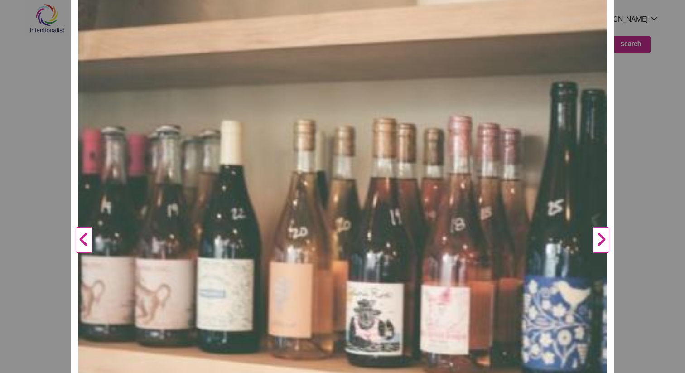
scroll to position [150, 0]
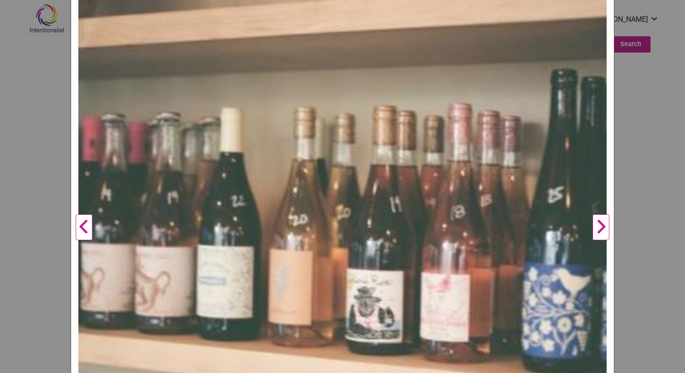
click at [598, 236] on button "Next" at bounding box center [601, 227] width 25 height 541
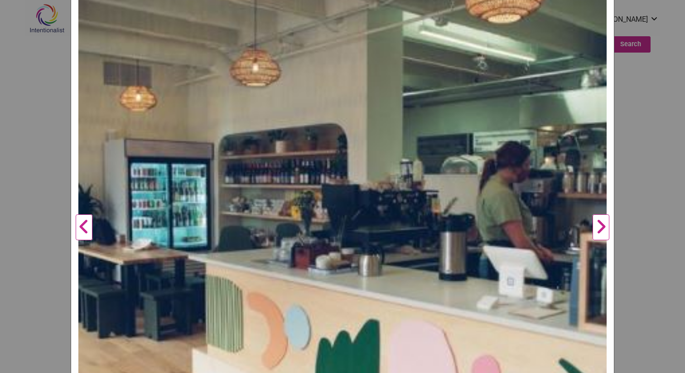
click at [598, 236] on button "Next" at bounding box center [601, 227] width 25 height 541
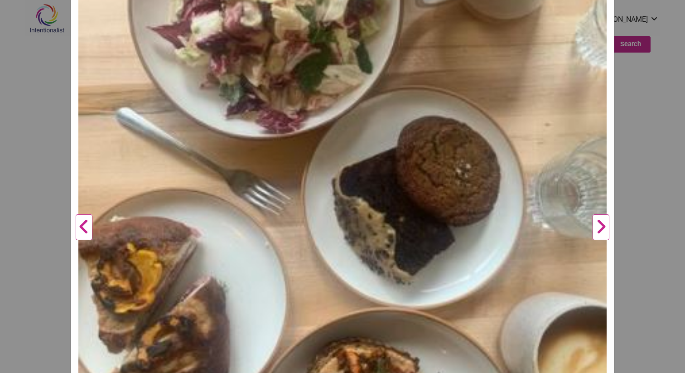
click at [598, 236] on button "Next" at bounding box center [601, 227] width 25 height 541
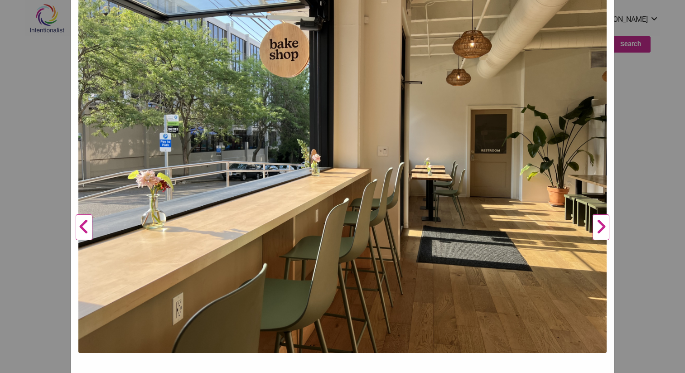
click at [598, 236] on button "Next" at bounding box center [601, 227] width 25 height 541
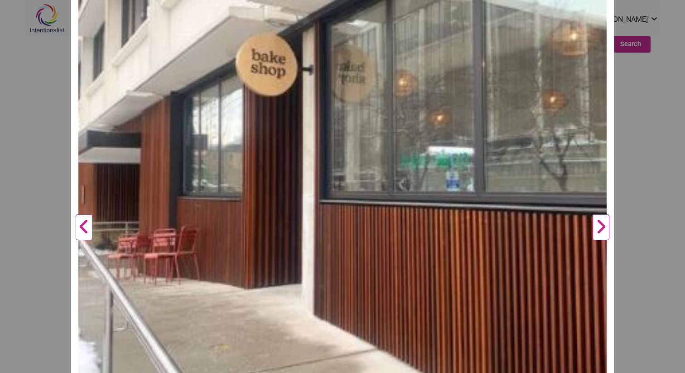
click at [631, 128] on div "Bake Shop Previous Next 1 2 3 4 5 ×" at bounding box center [342, 186] width 685 height 373
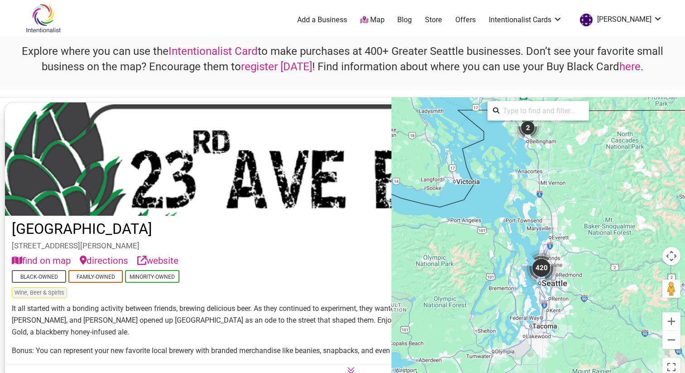
click at [526, 111] on input "search" at bounding box center [542, 111] width 84 height 18
paste input "[PERSON_NAME] bakery"
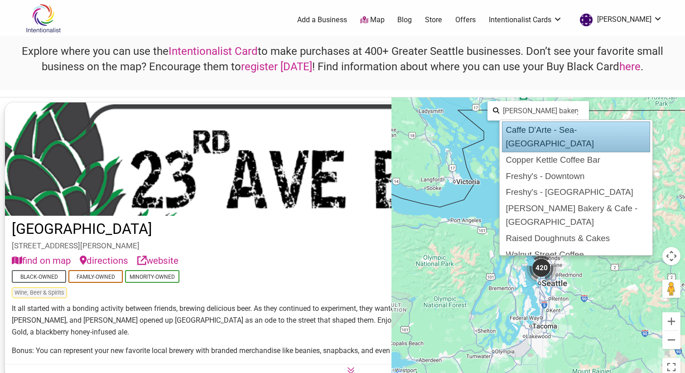
click at [510, 135] on div "Caffe D'Arte - Sea-[GEOGRAPHIC_DATA]" at bounding box center [576, 136] width 148 height 31
type input "Caffe D'Arte - Sea-[GEOGRAPHIC_DATA]"
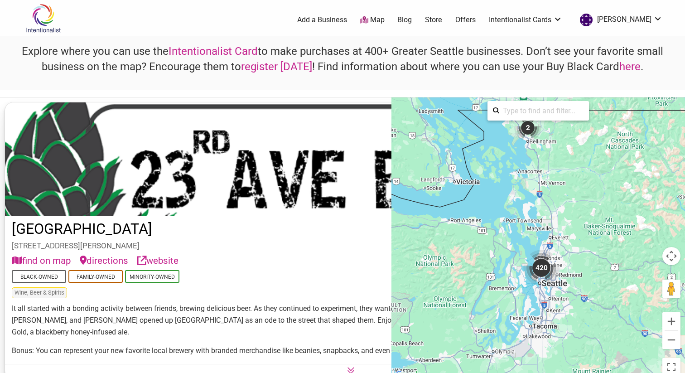
click at [531, 108] on input "search" at bounding box center [542, 111] width 84 height 18
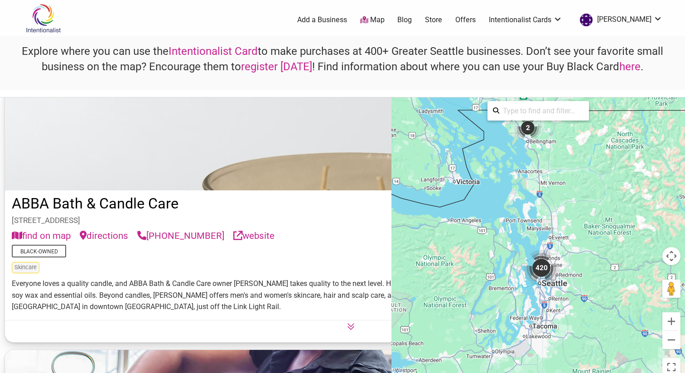
scroll to position [327, 0]
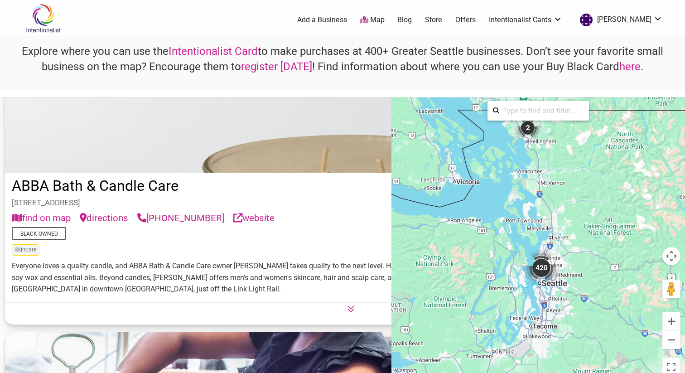
click at [505, 110] on input "search" at bounding box center [542, 111] width 84 height 18
paste input "macrina bakery"
drag, startPoint x: 563, startPoint y: 115, endPoint x: 451, endPoint y: 95, distance: 114.3
click at [451, 95] on div "Explore where you can use the Intentionalist Card to make purchases at 400+ Gre…" at bounding box center [342, 208] width 685 height 345
paste input "Fresh Flours"
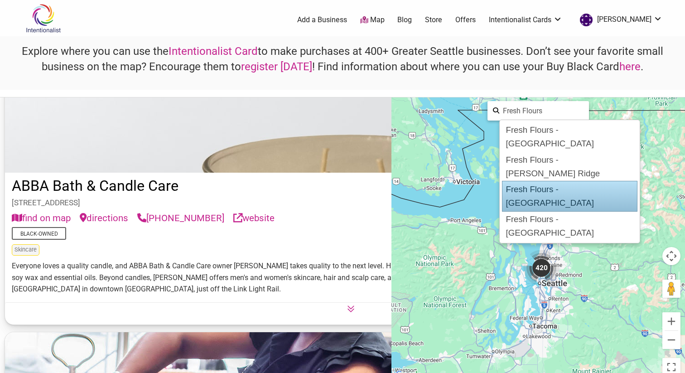
click at [535, 181] on div "Fresh Flours - South Lake Union" at bounding box center [570, 196] width 136 height 31
type input "Fresh Flours - South Lake Union"
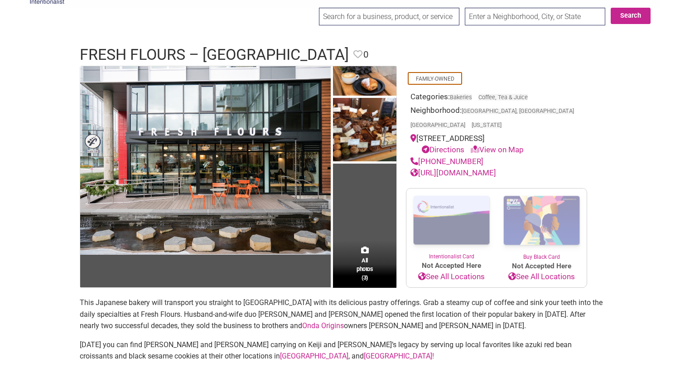
scroll to position [20, 0]
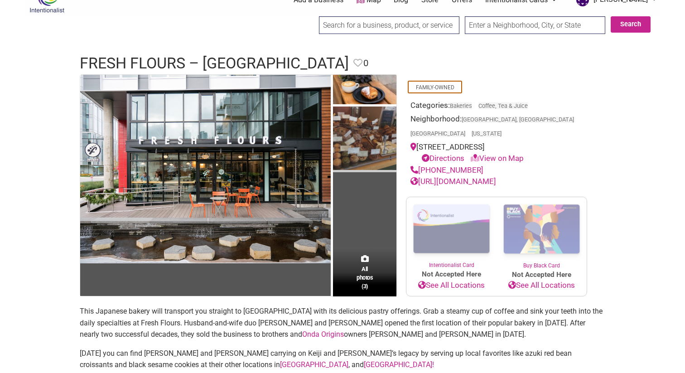
click at [368, 143] on img at bounding box center [364, 140] width 63 height 66
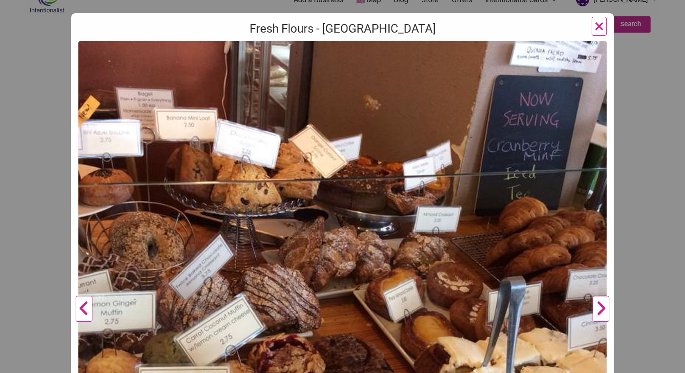
scroll to position [67, 0]
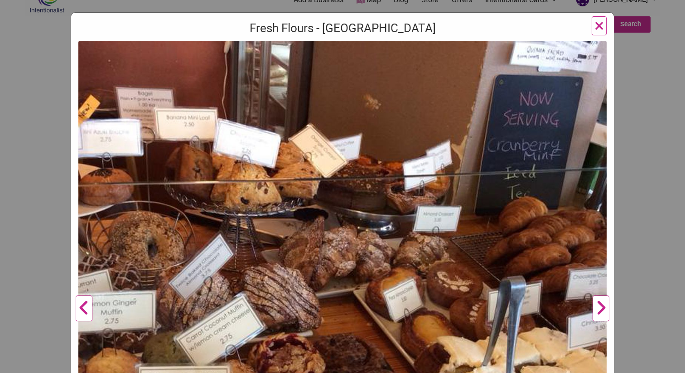
click at [603, 304] on button "Next" at bounding box center [601, 309] width 25 height 536
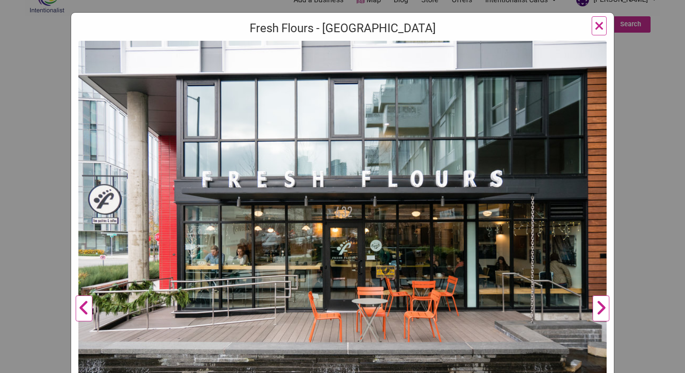
click at [603, 304] on button "Next" at bounding box center [601, 309] width 25 height 536
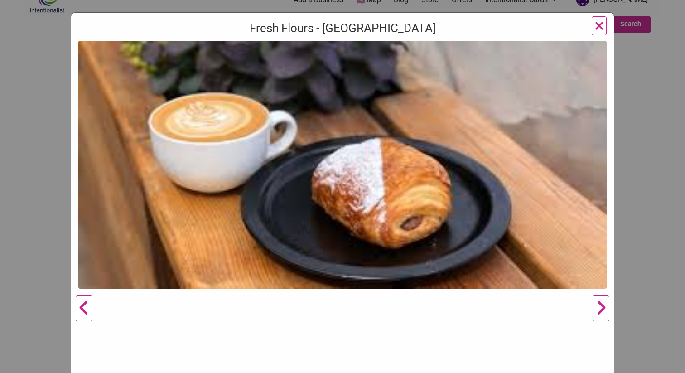
click at [603, 304] on button "Next" at bounding box center [601, 309] width 25 height 536
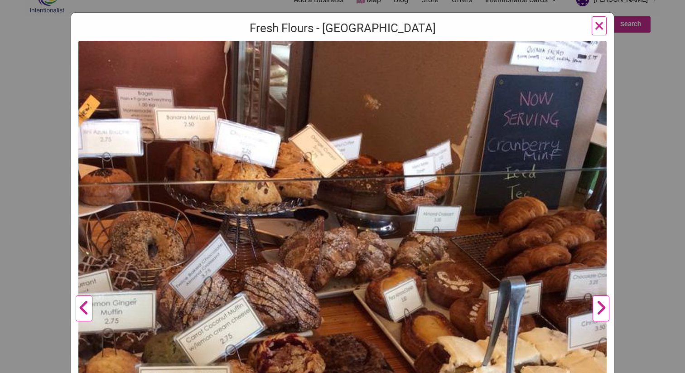
click at [604, 304] on button "Next" at bounding box center [601, 309] width 25 height 536
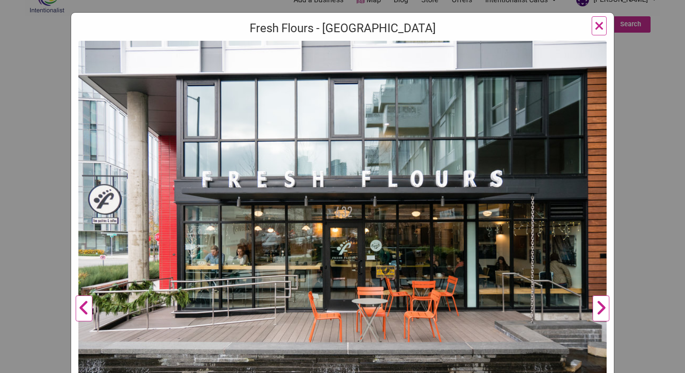
click at [604, 304] on button "Next" at bounding box center [601, 309] width 25 height 536
click at [598, 23] on span "×" at bounding box center [600, 25] width 10 height 21
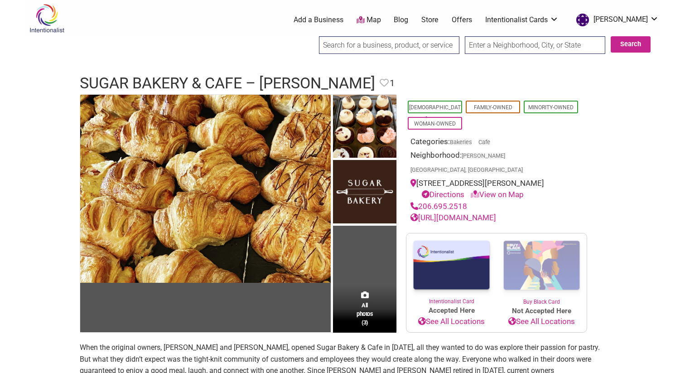
click at [455, 217] on link "[URL][DOMAIN_NAME]" at bounding box center [454, 217] width 86 height 9
